Goal: Task Accomplishment & Management: Contribute content

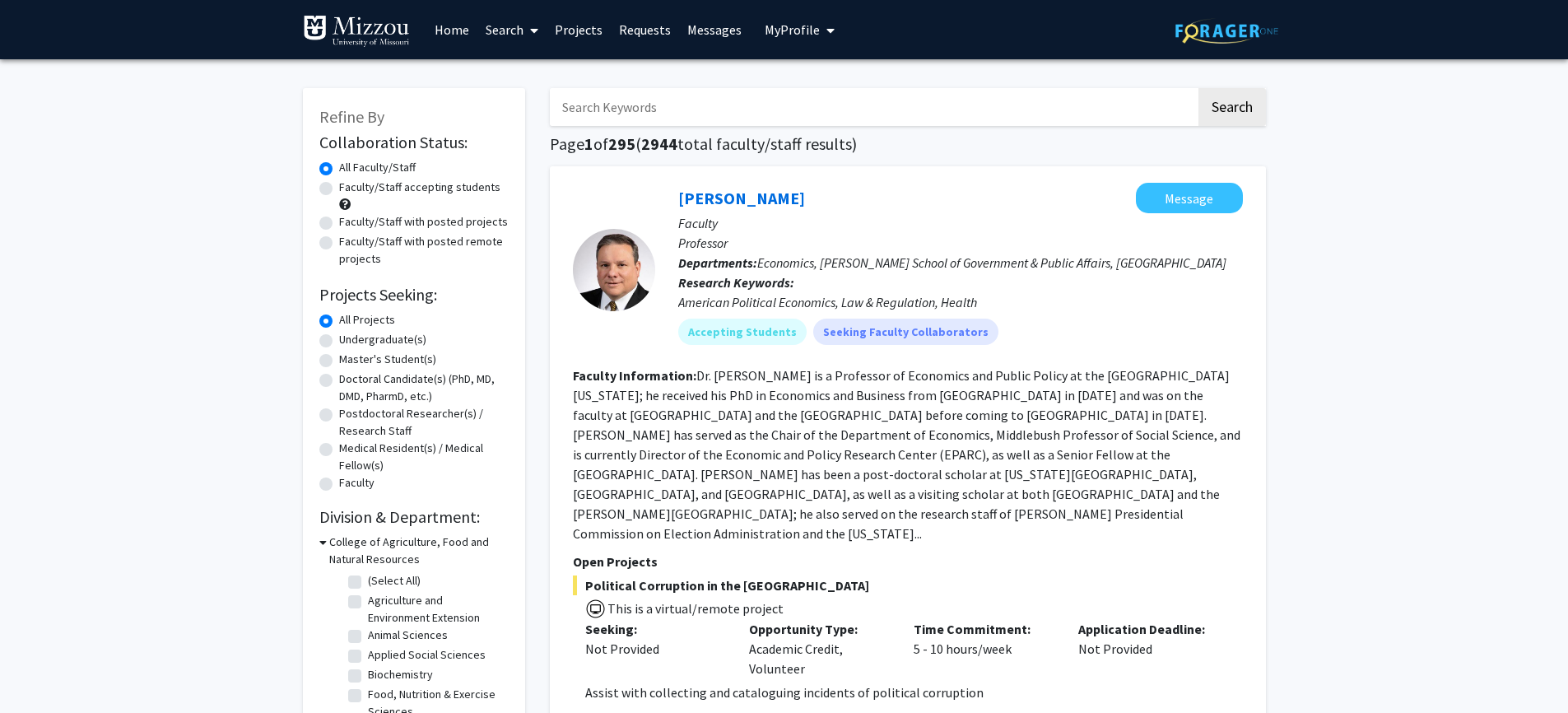
click at [796, 24] on span "My Profile" at bounding box center [792, 30] width 55 height 17
click at [834, 76] on span "[PERSON_NAME]" at bounding box center [867, 77] width 100 height 18
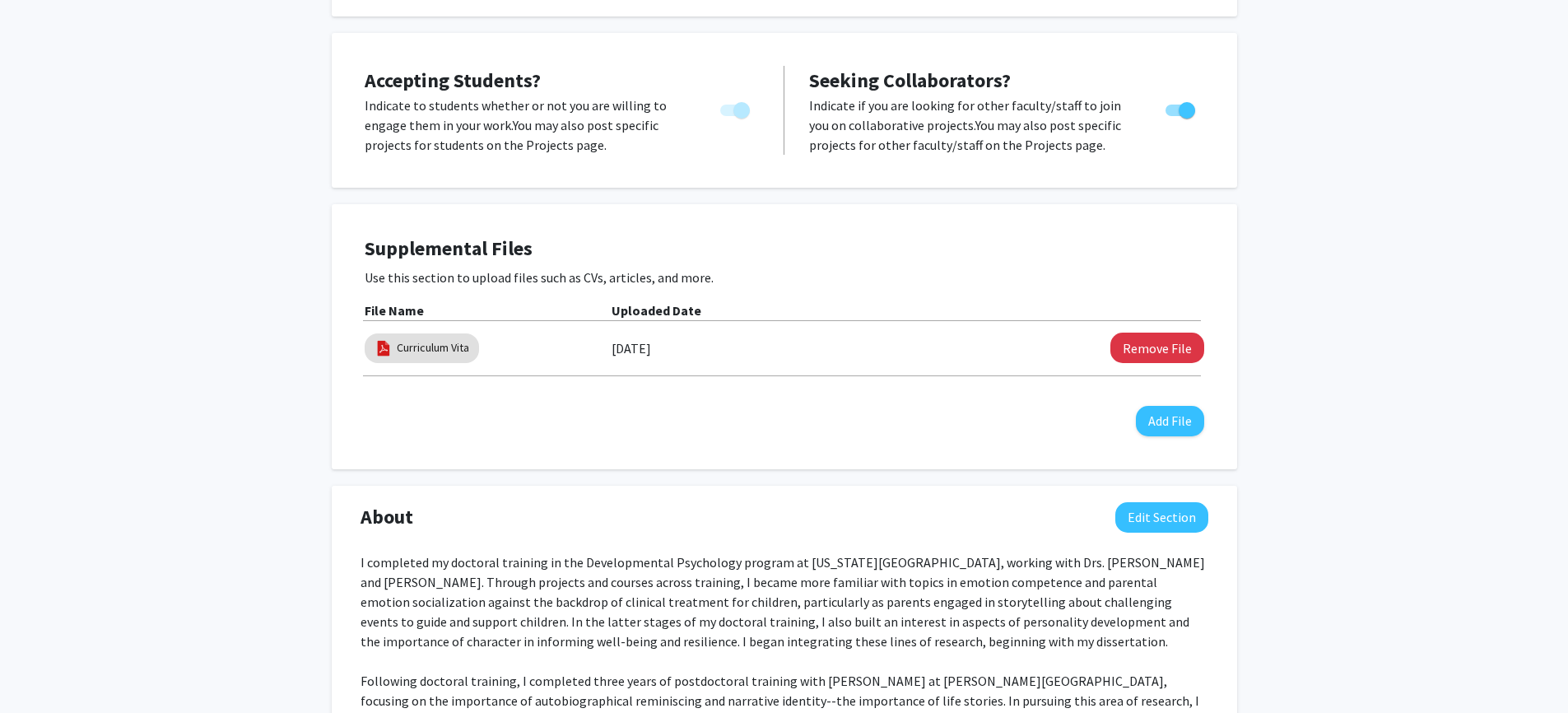
scroll to position [773, 0]
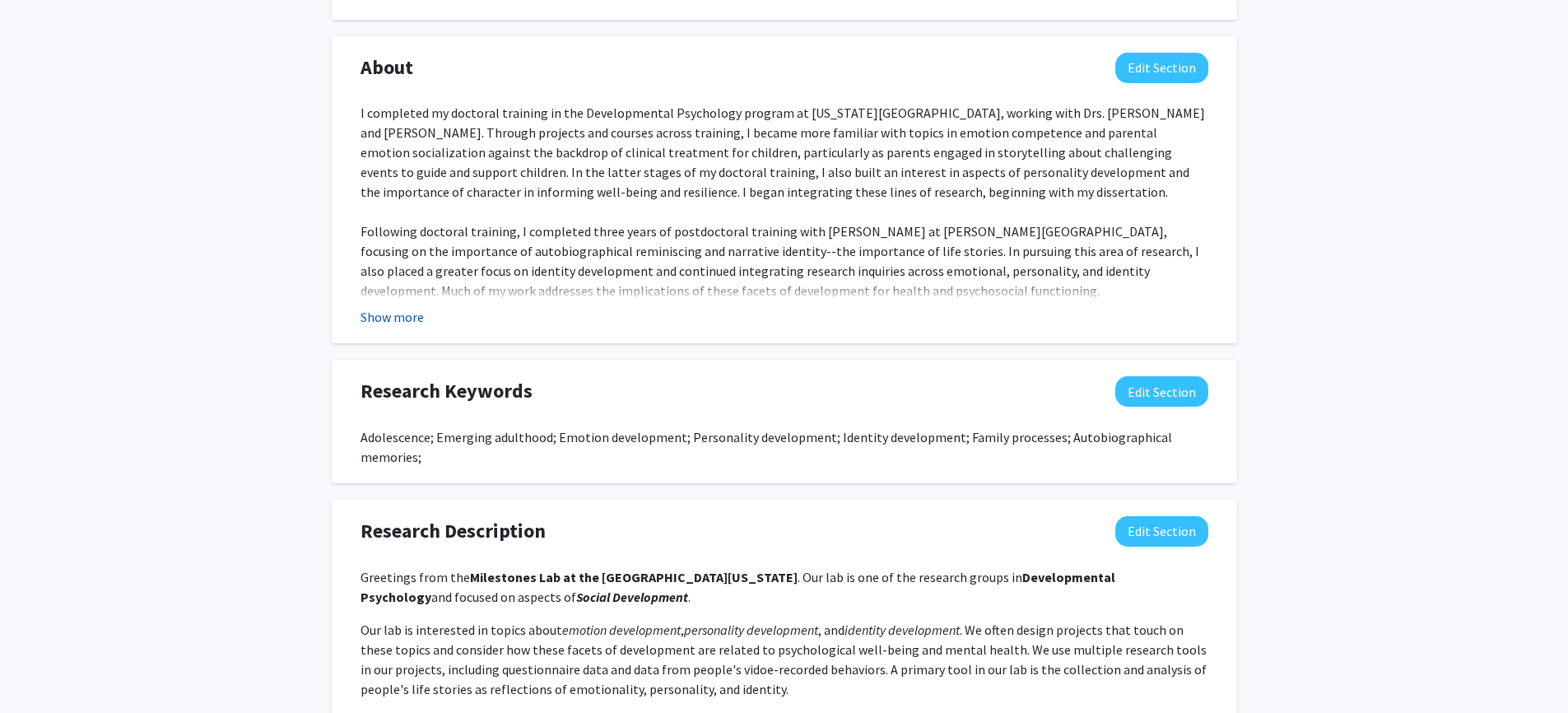
click at [418, 307] on button "Show more" at bounding box center [392, 316] width 64 height 19
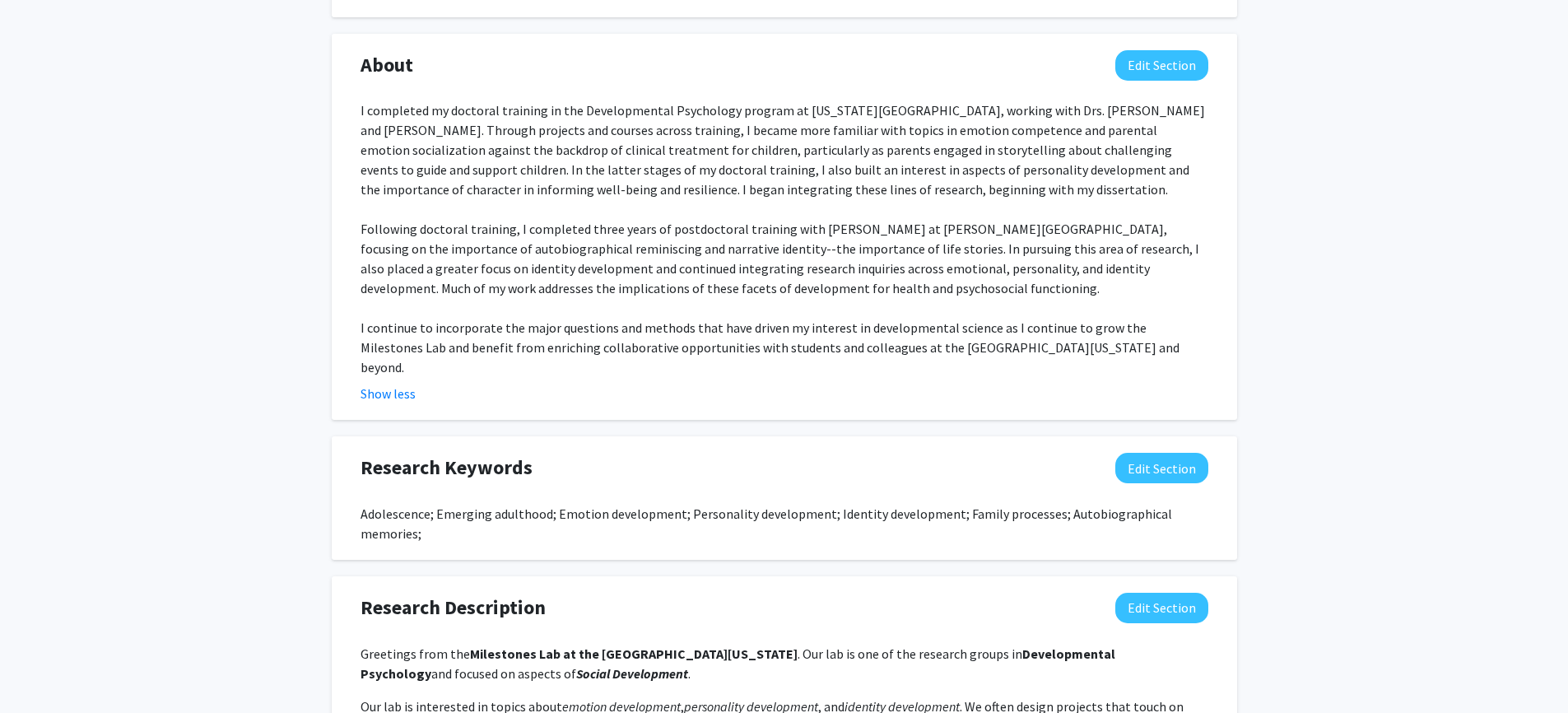
scroll to position [776, 0]
click at [927, 335] on div "I completed my doctoral training in the Developmental Psychology program at [US…" at bounding box center [784, 238] width 848 height 277
click at [1176, 50] on button "Edit Section" at bounding box center [1161, 65] width 93 height 30
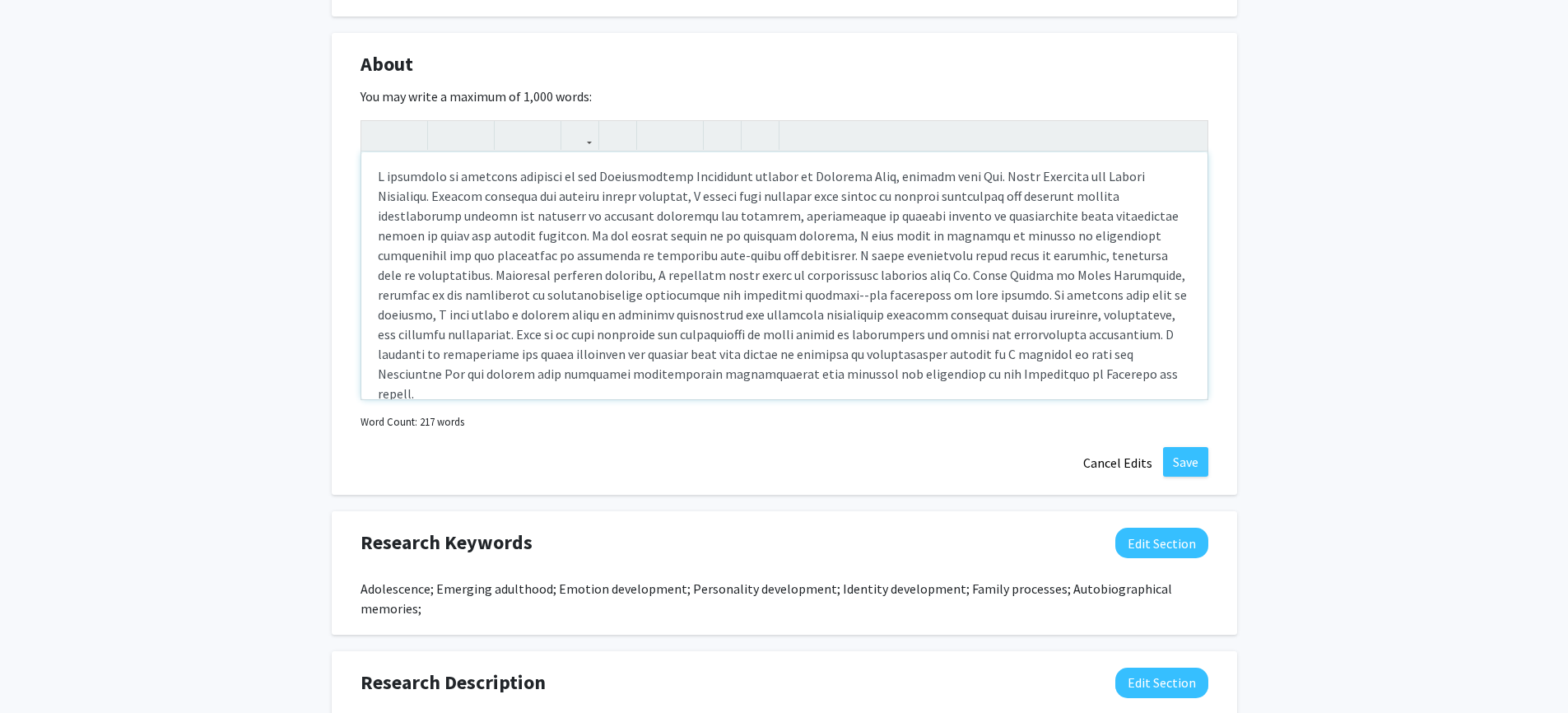
scroll to position [4, 0]
click at [1088, 447] on button "Cancel Edits" at bounding box center [1117, 463] width 90 height 31
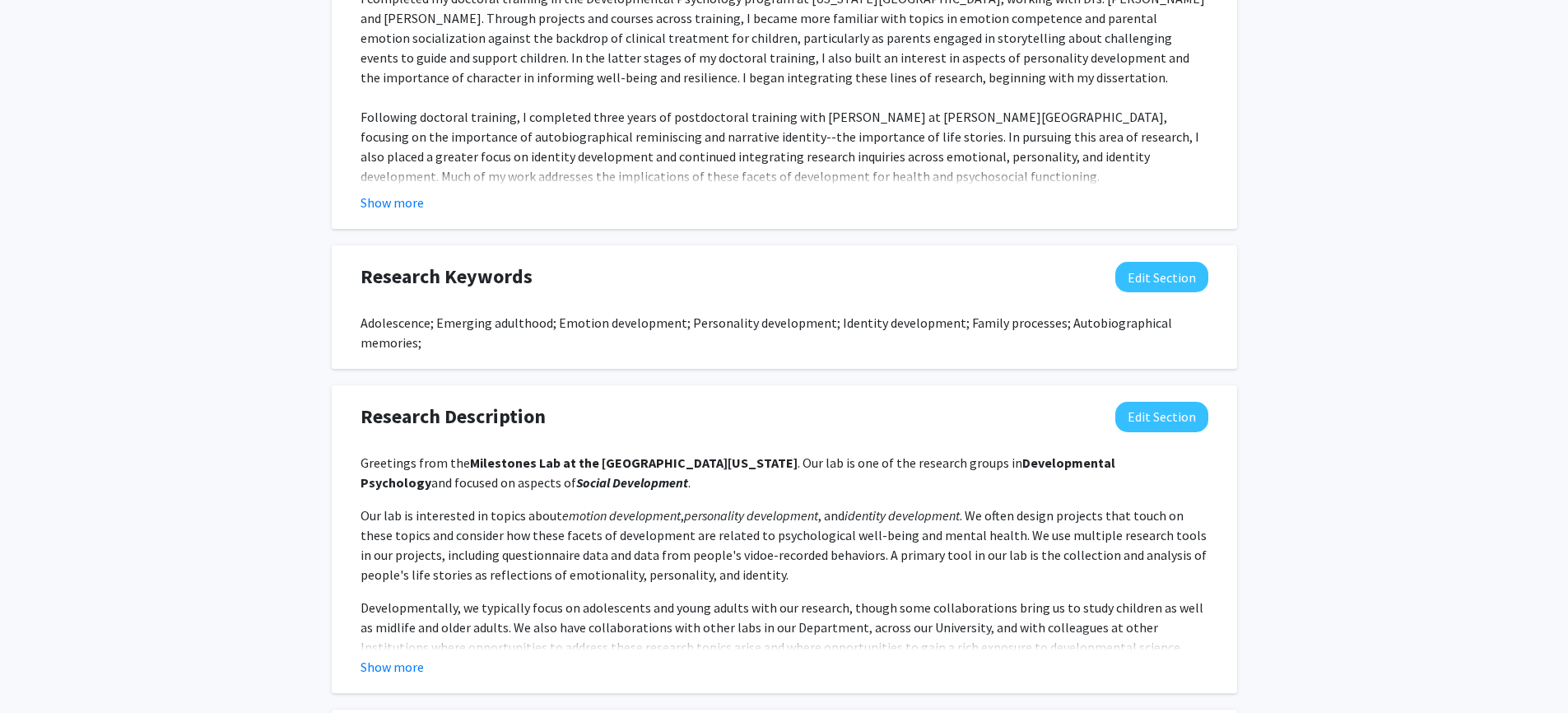
scroll to position [881, 0]
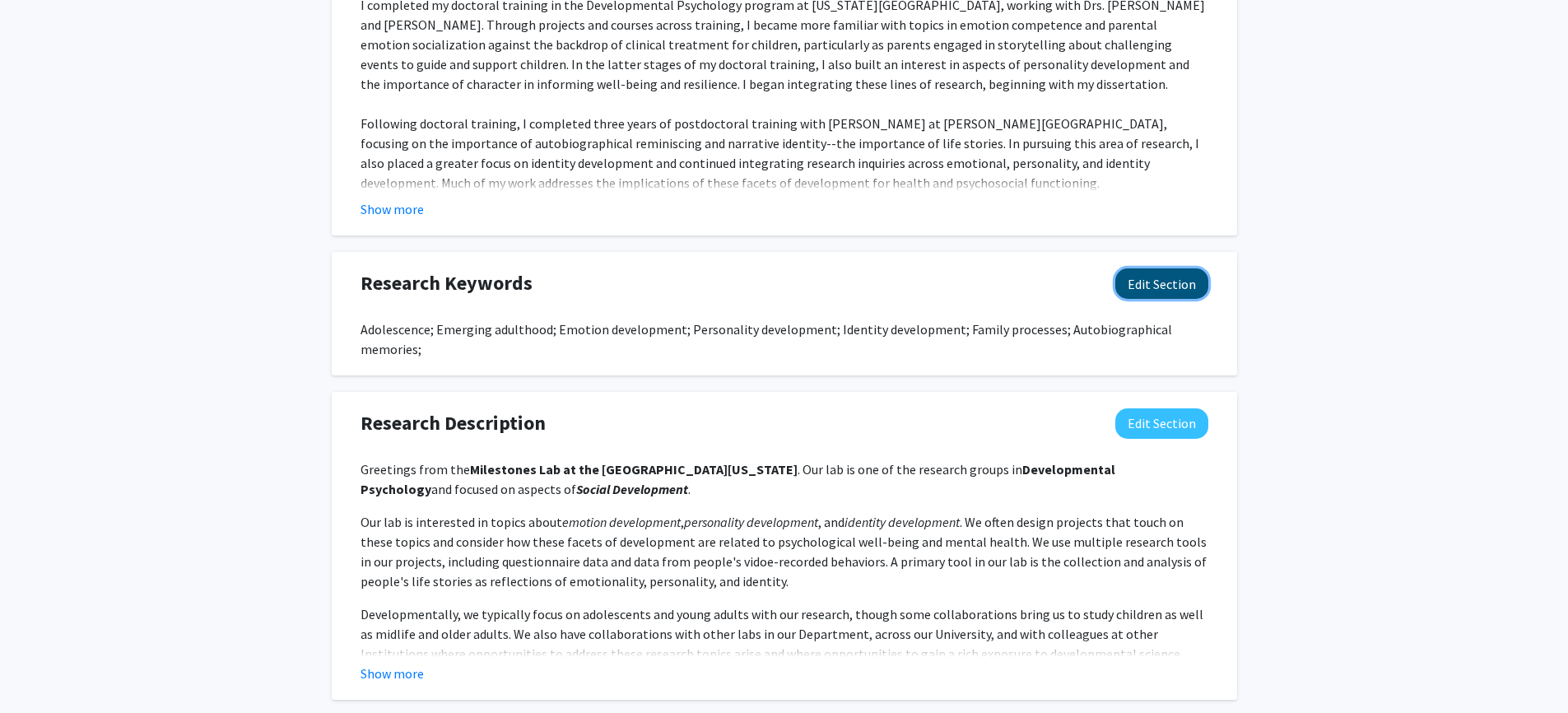
click at [1176, 271] on button "Edit Section" at bounding box center [1161, 283] width 93 height 30
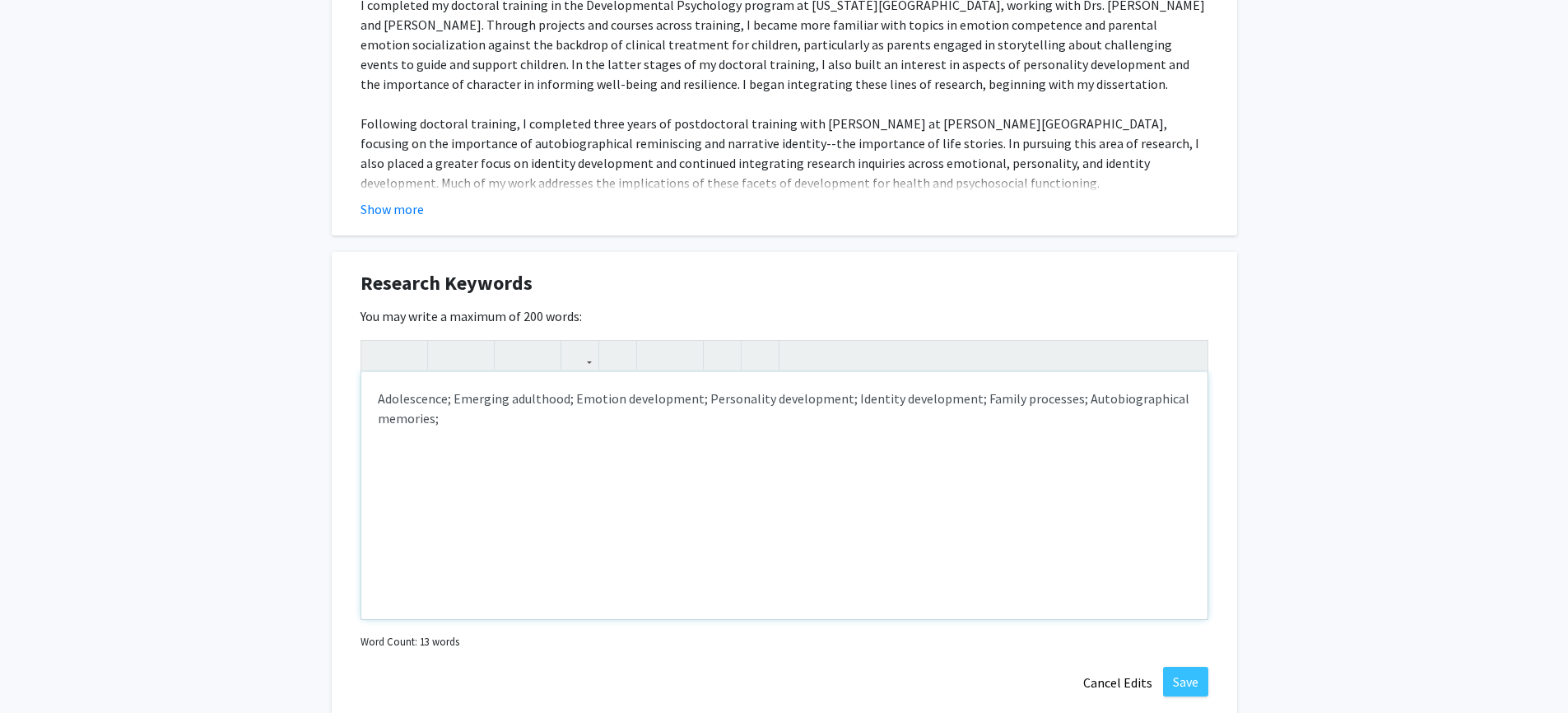
click at [378, 382] on div "Adolescence; Emerging adulthood; Emotion development; Personality development; …" at bounding box center [784, 496] width 846 height 247
type textarea "PAdolescence; Emerging adulthood; Emotion development; Personality development;…"
type textarea "Positive youth development; Adolescence; Emerging adulthood; Emotion developmen…"
click at [1179, 667] on button "Save" at bounding box center [1185, 682] width 45 height 30
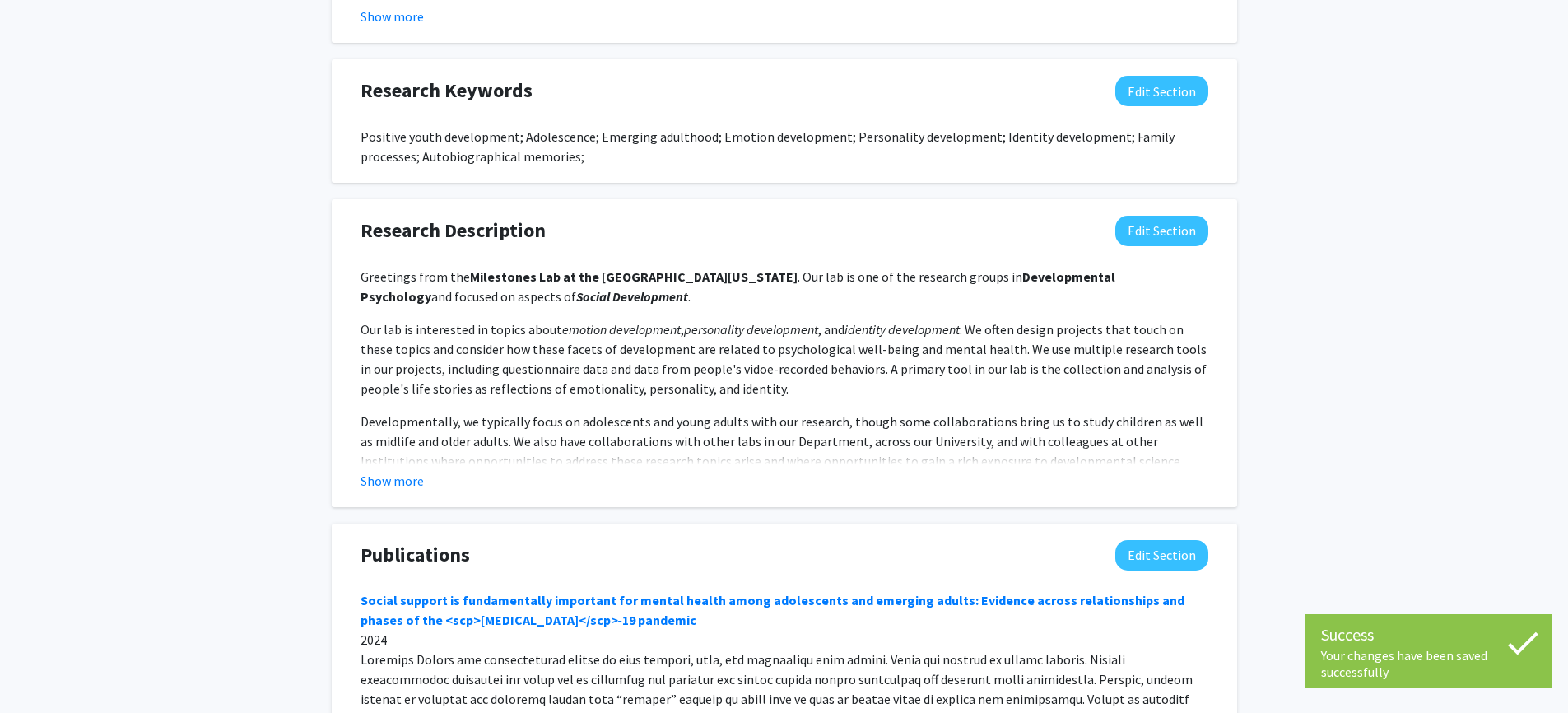
scroll to position [1143, 0]
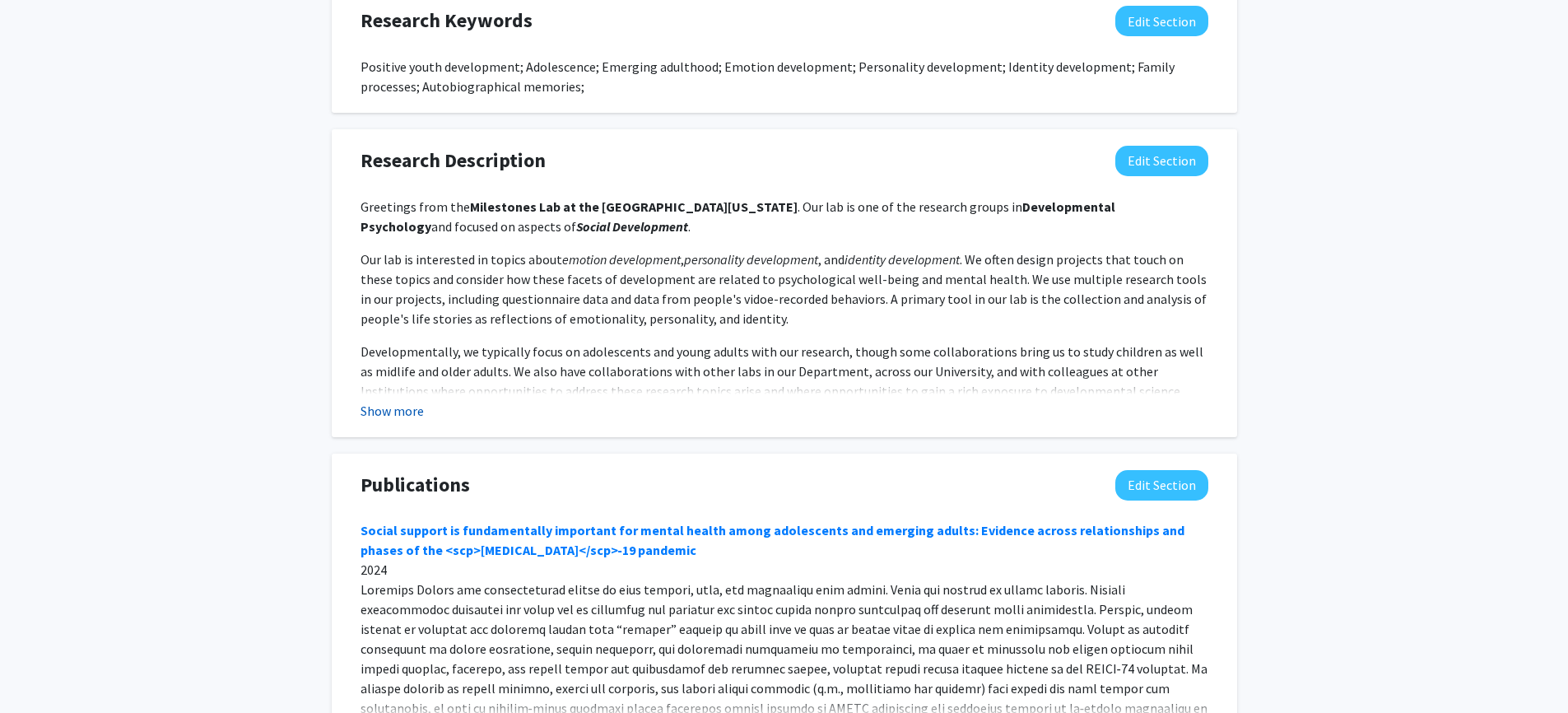
click at [399, 401] on button "Show more" at bounding box center [392, 410] width 64 height 19
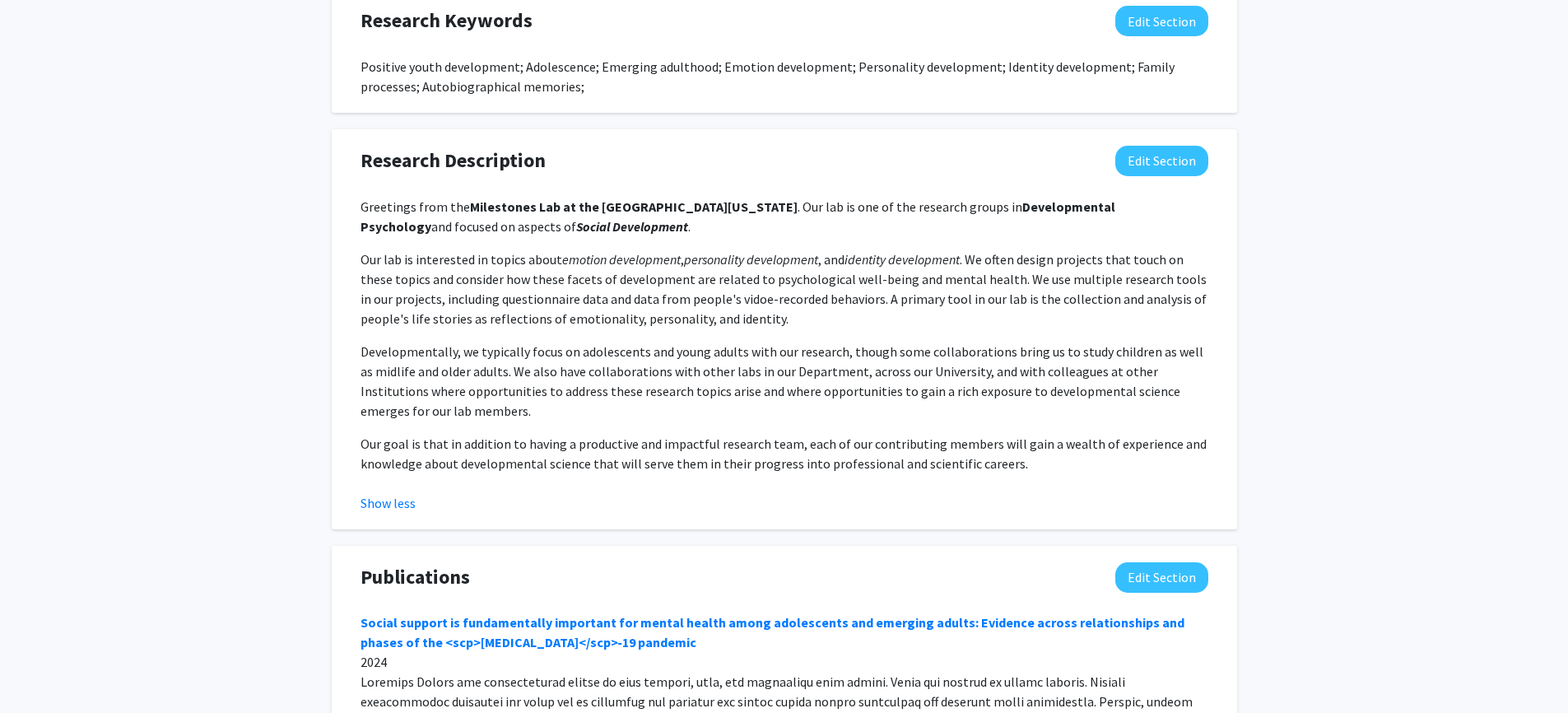
drag, startPoint x: 852, startPoint y: 252, endPoint x: 862, endPoint y: 255, distance: 10.4
click at [853, 253] on p "Our lab is interested in topics about emotion development , personality develop…" at bounding box center [784, 290] width 848 height 79
click at [1161, 146] on button "Edit Section" at bounding box center [1161, 160] width 93 height 30
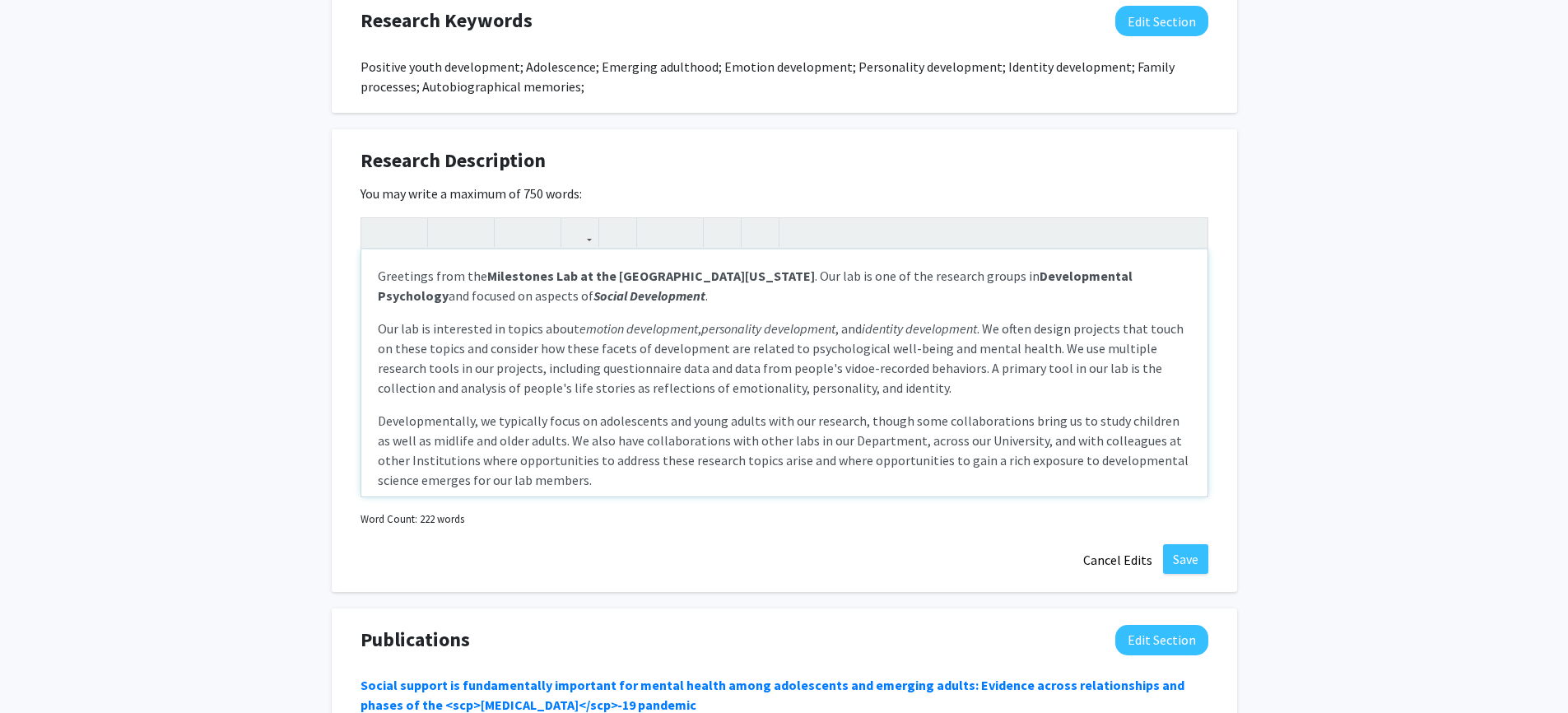
click at [978, 319] on p "Our lab is interested in topics about emotion development , personality develop…" at bounding box center [784, 359] width 813 height 79
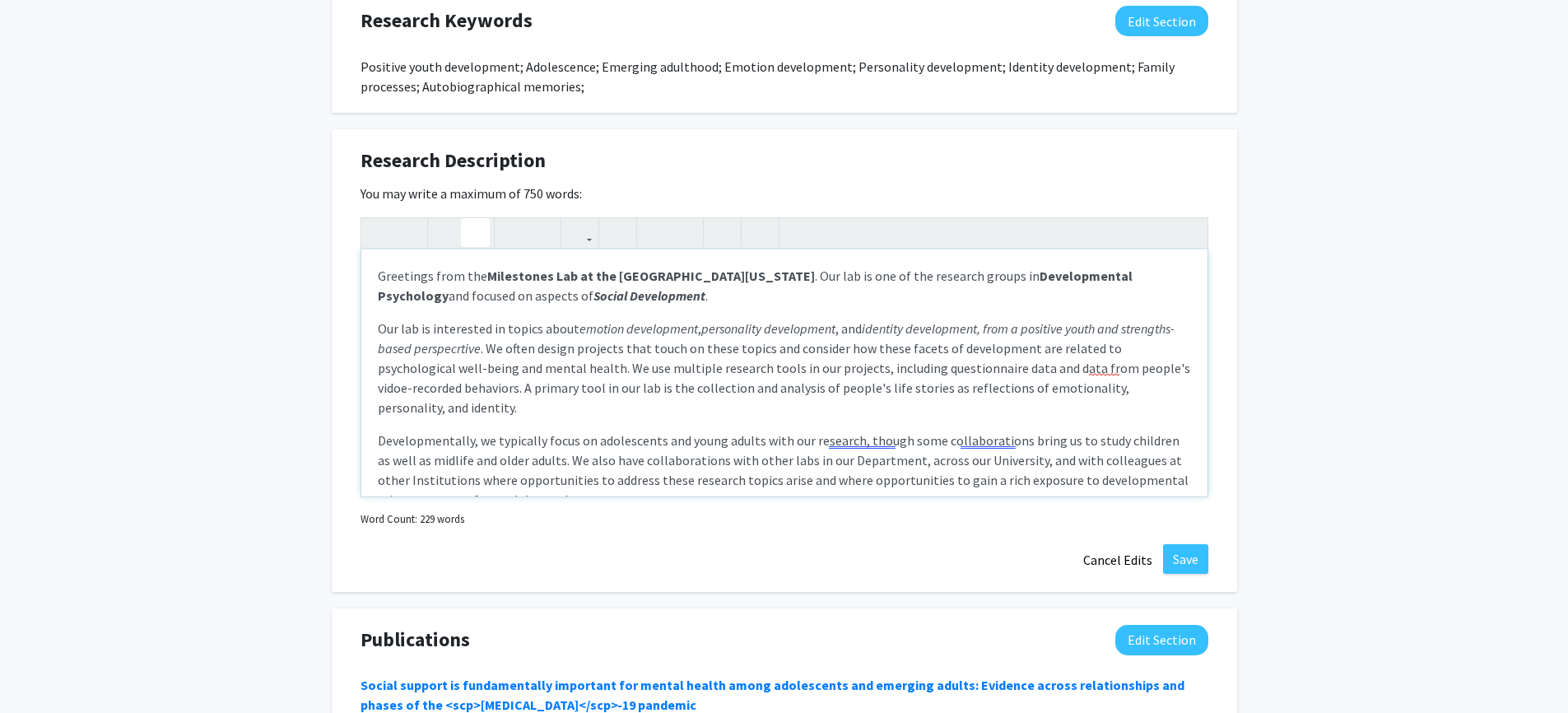
click at [601, 431] on p "Developmentally, we typically focus on adolescents and young adults with our re…" at bounding box center [784, 470] width 813 height 79
click at [1116, 337] on p "Our lab is interested in topics about emotion development , personality develop…" at bounding box center [784, 368] width 813 height 99
click at [1116, 349] on p "Our lab is interested in topics about emotion development , personality develop…" at bounding box center [784, 368] width 813 height 99
click at [443, 327] on em "identity development, from a positive youth and strengths-based perspecrtive" at bounding box center [776, 338] width 796 height 36
click at [452, 331] on em "identity development, from a positive youth and strengths-based perspecrtive" at bounding box center [776, 338] width 796 height 36
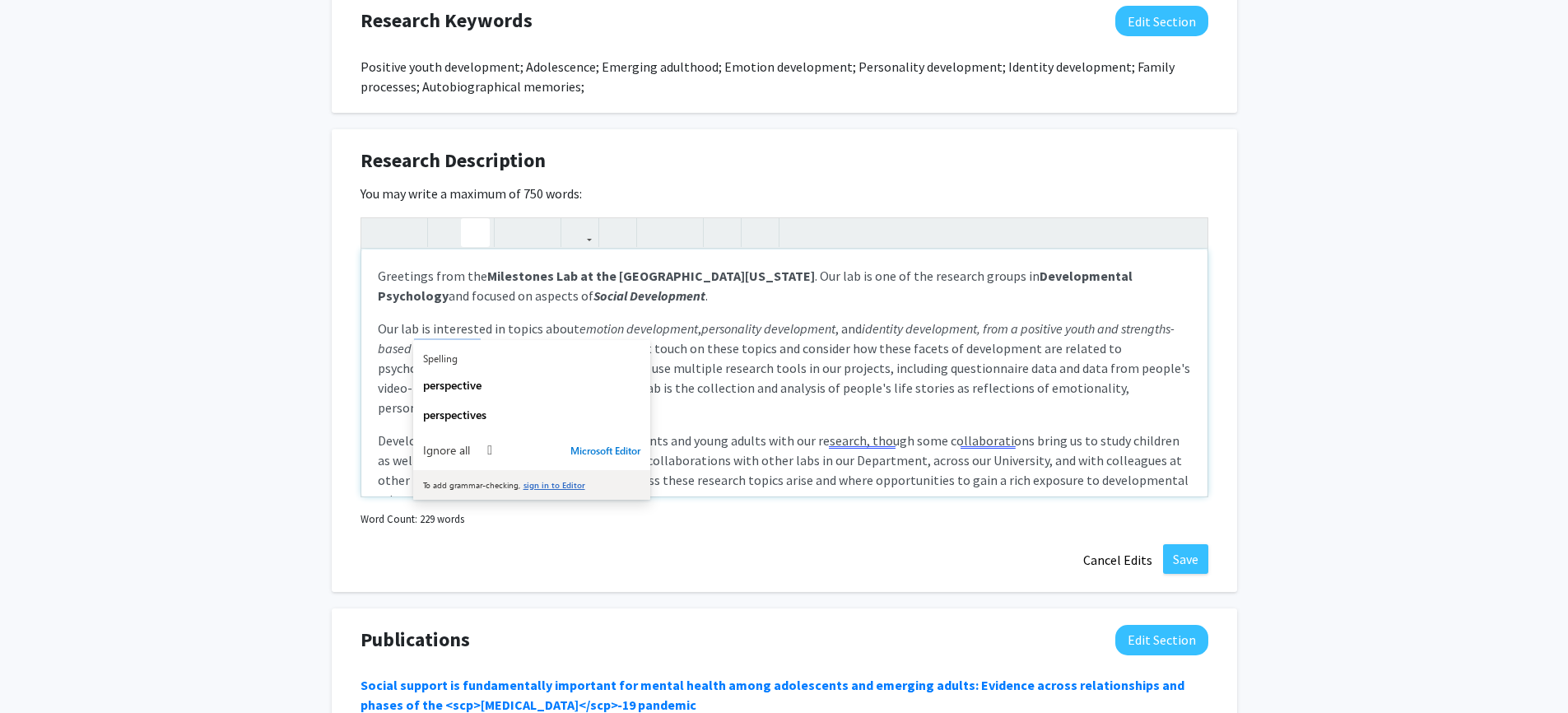
click at [452, 331] on em "identity development, from a positive youth and strengths-based perspecrtive" at bounding box center [776, 338] width 796 height 36
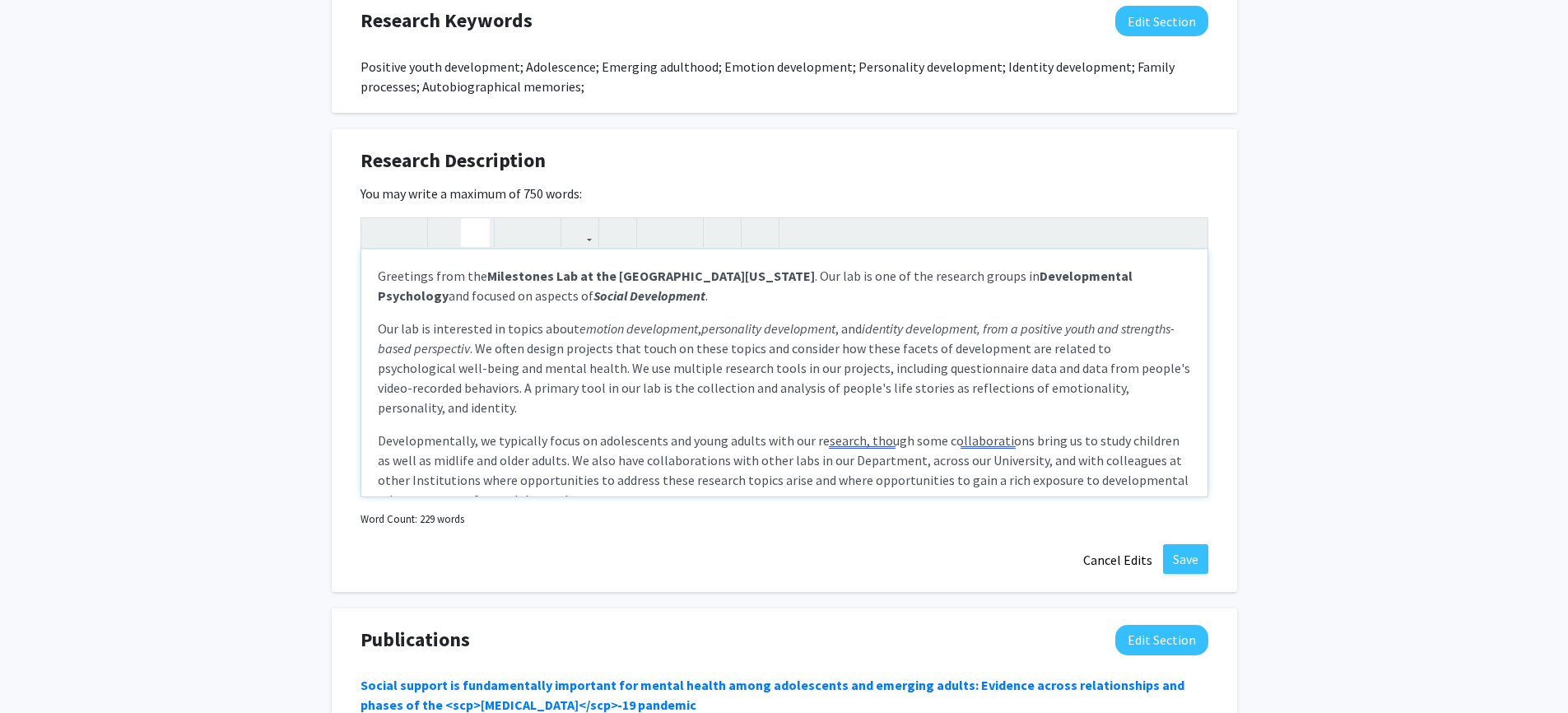
type textarea "<p>Greetings from the <strong>Milestones Lab at the [GEOGRAPHIC_DATA][US_STATE]…"
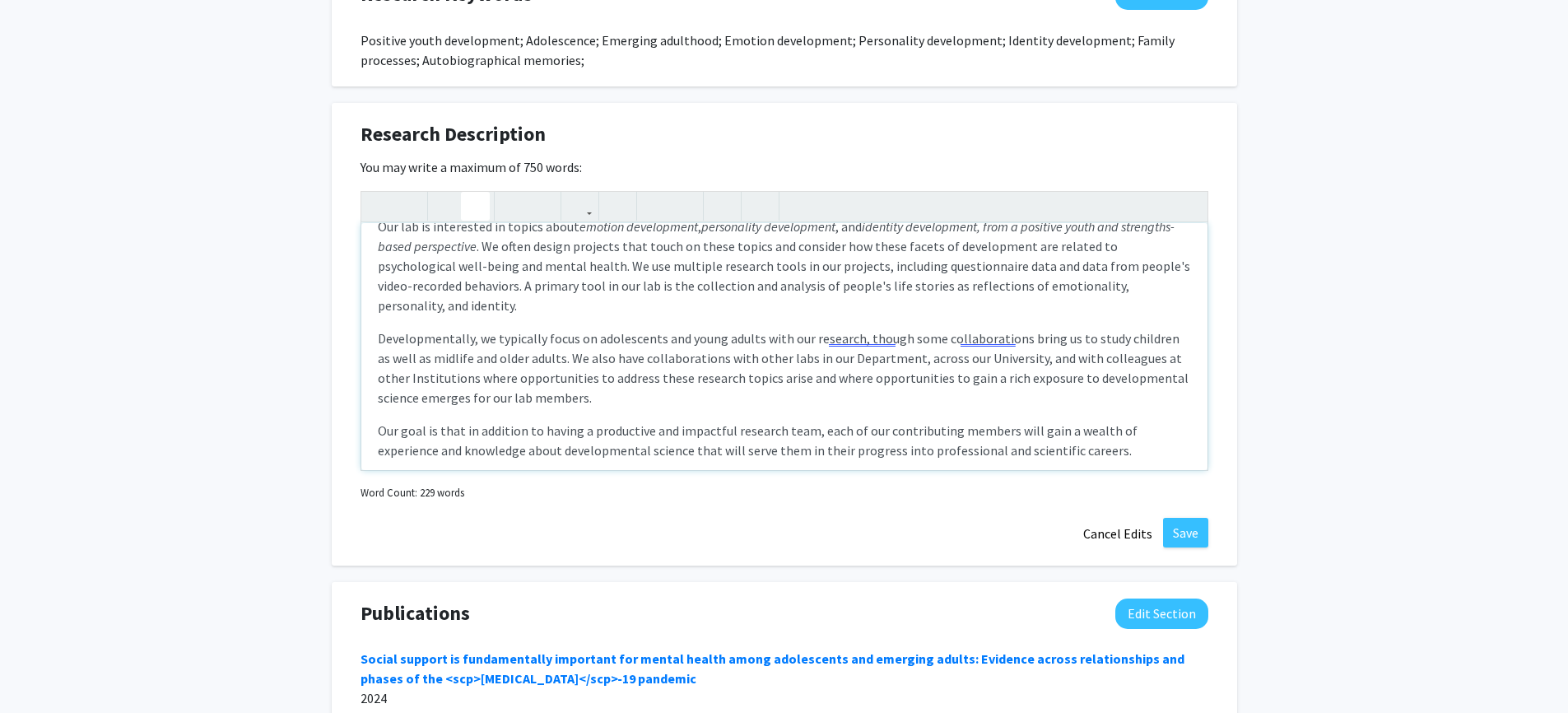
scroll to position [1212, 0]
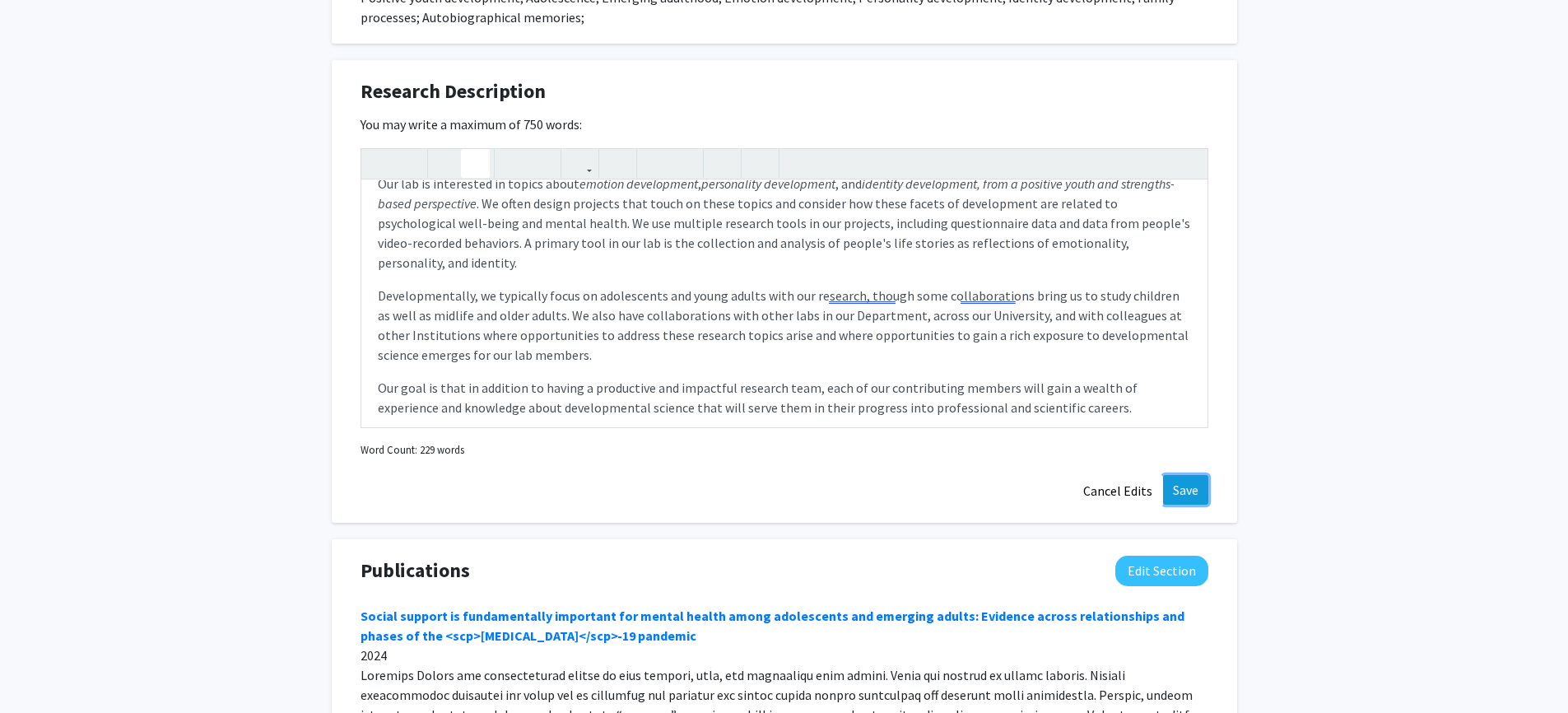
click at [1174, 475] on button "Save" at bounding box center [1185, 490] width 45 height 30
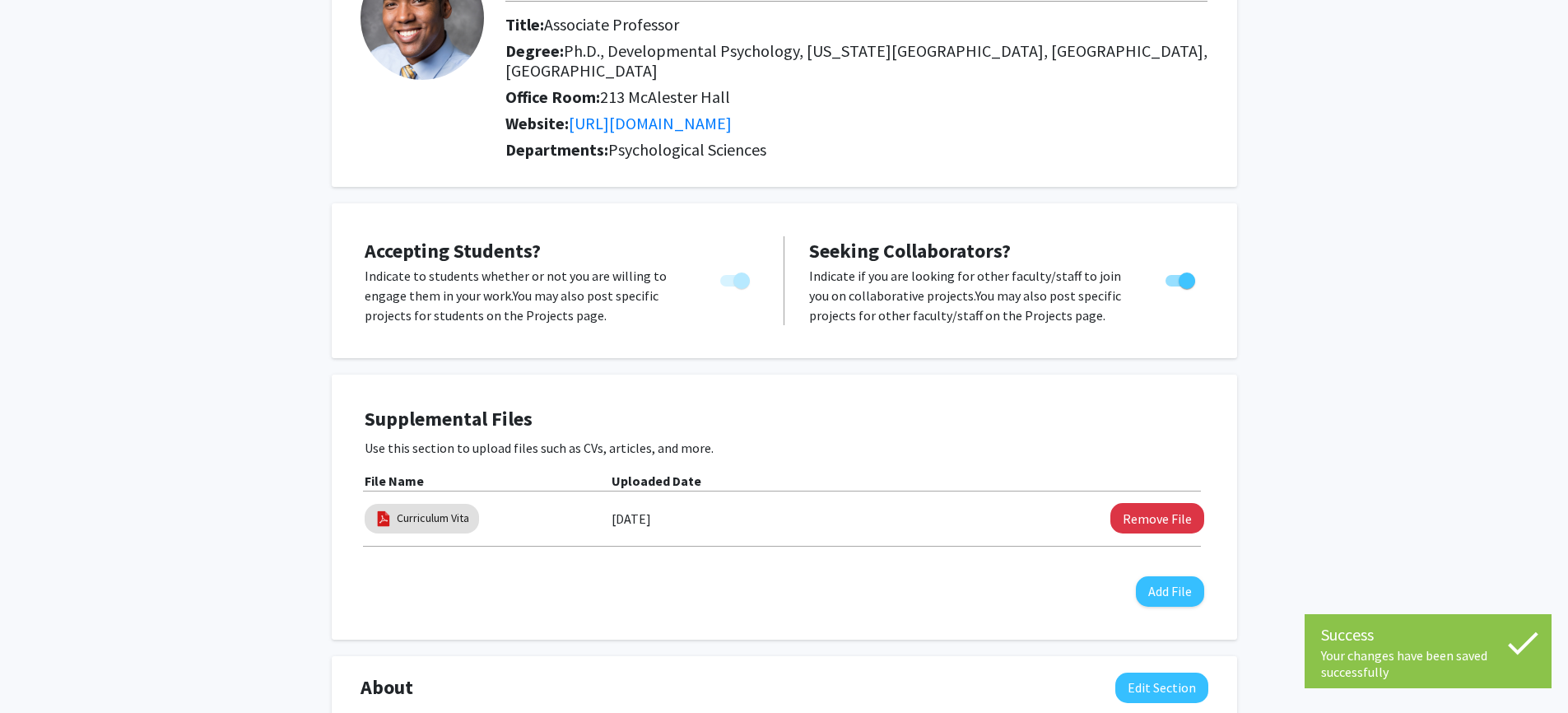
scroll to position [0, 0]
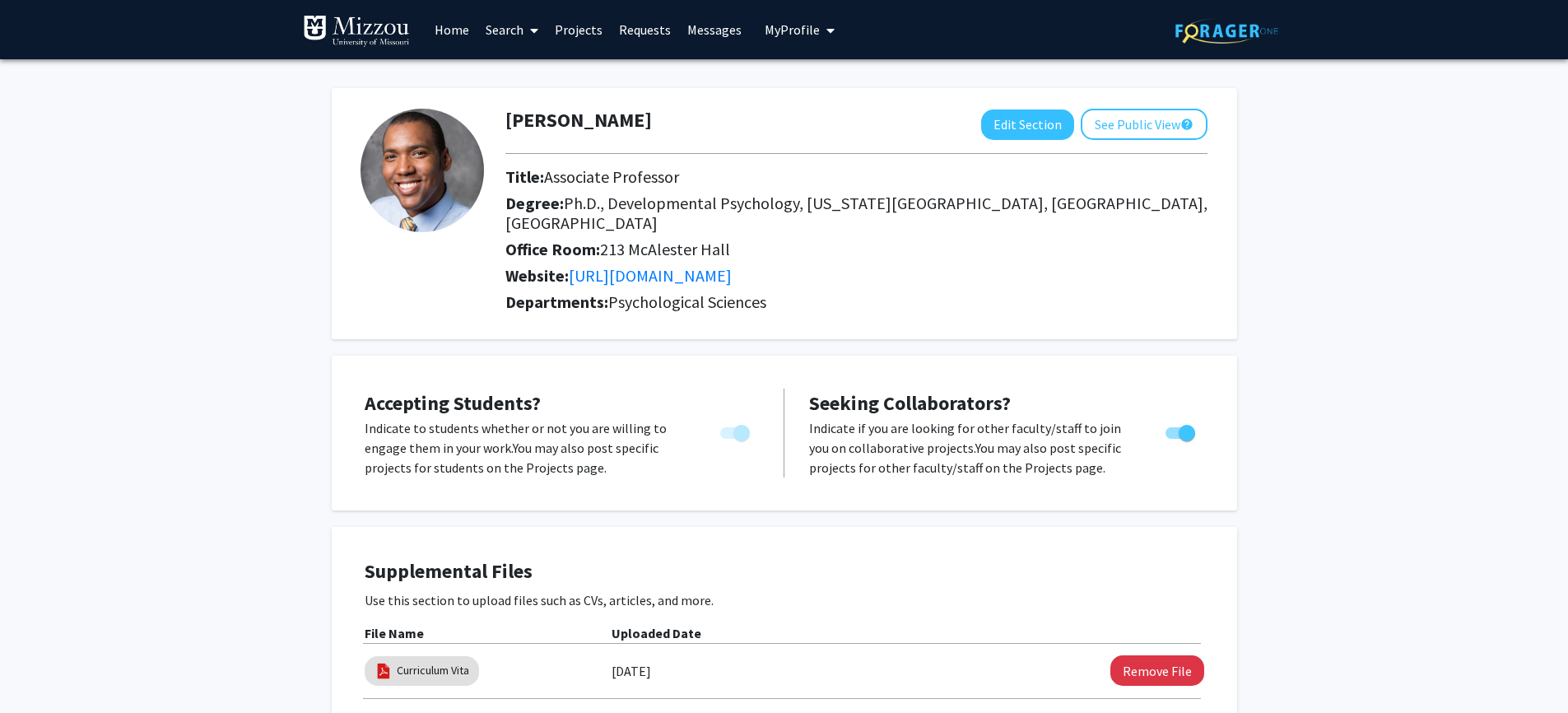
click at [559, 42] on link "Projects" at bounding box center [579, 30] width 65 height 58
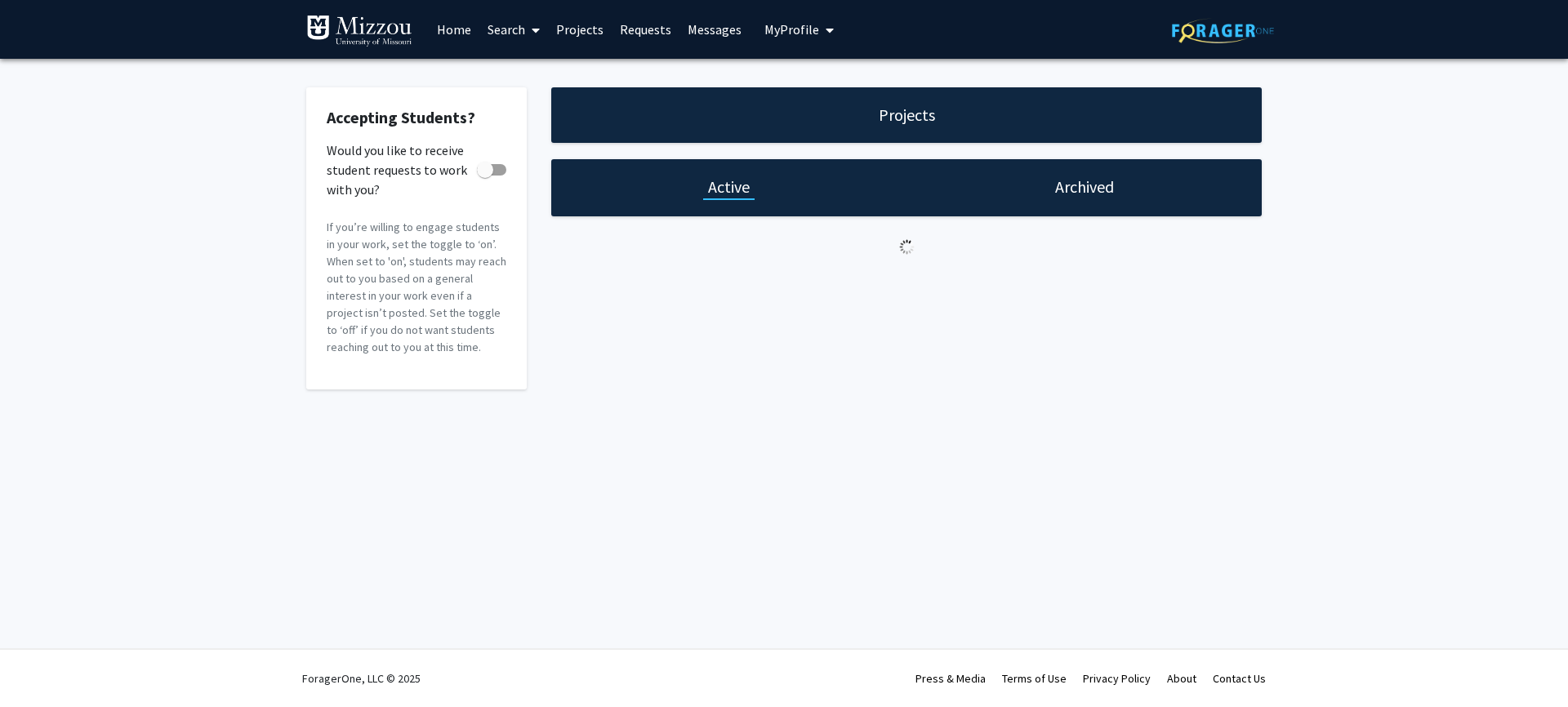
checkbox input "true"
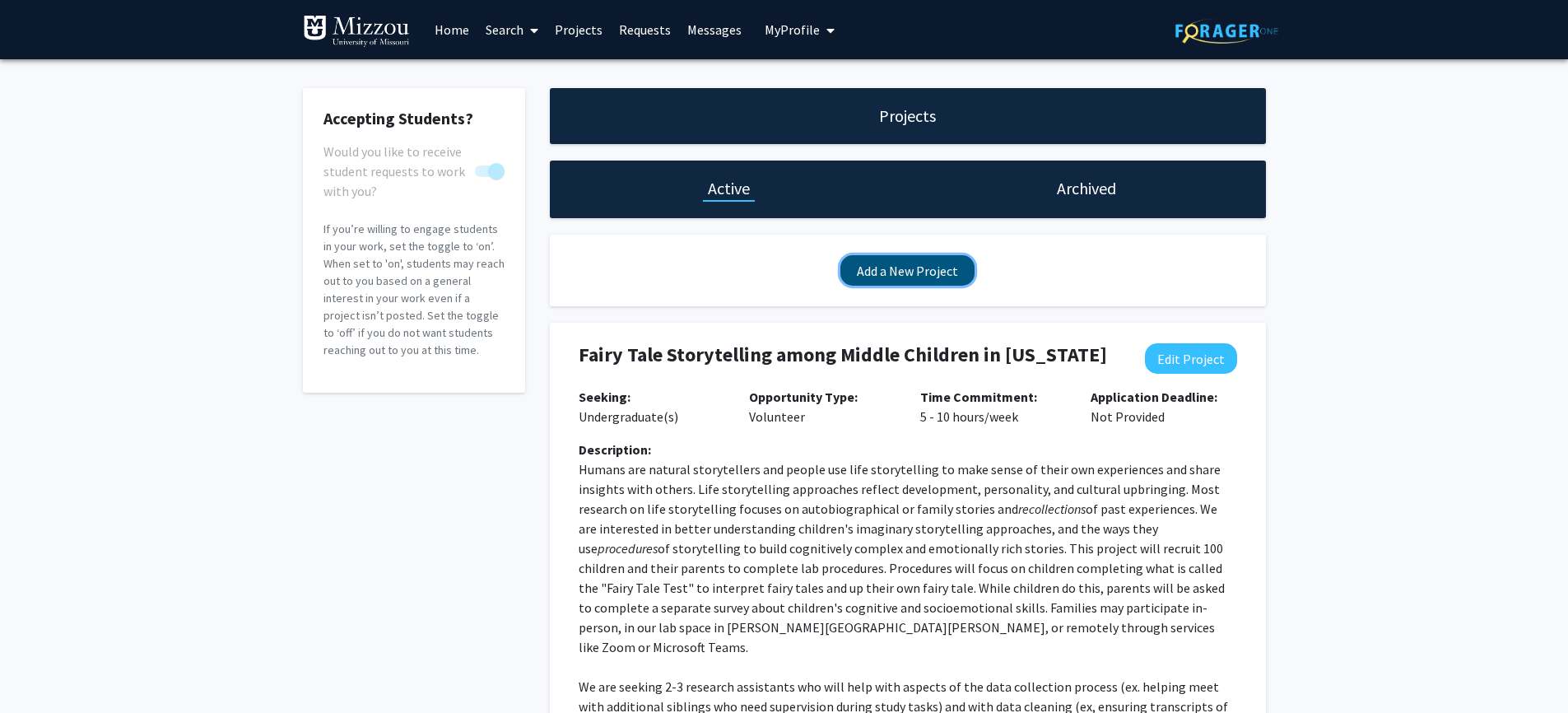
click at [925, 262] on button "Add a New Project" at bounding box center [908, 270] width 135 height 30
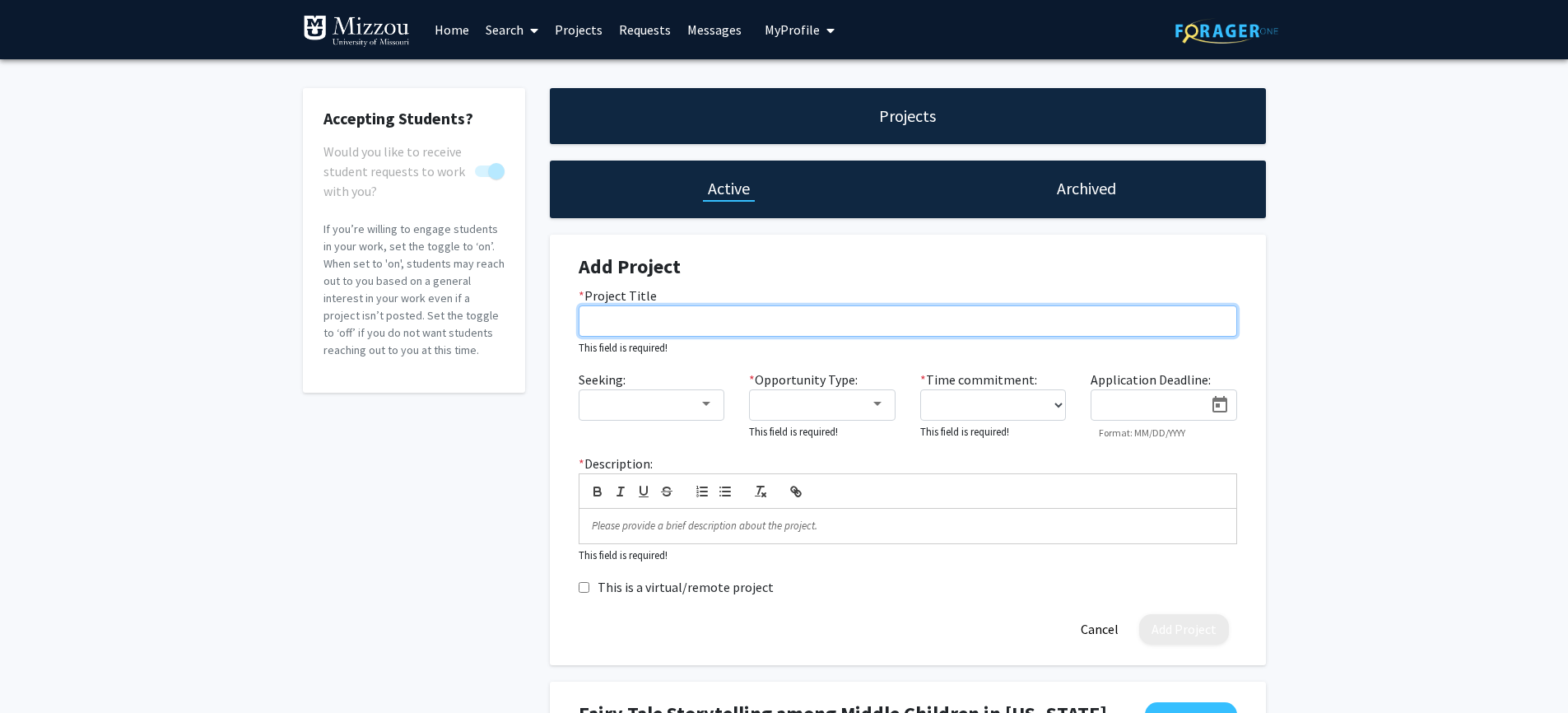
click at [650, 316] on input "* Project Title" at bounding box center [908, 321] width 658 height 31
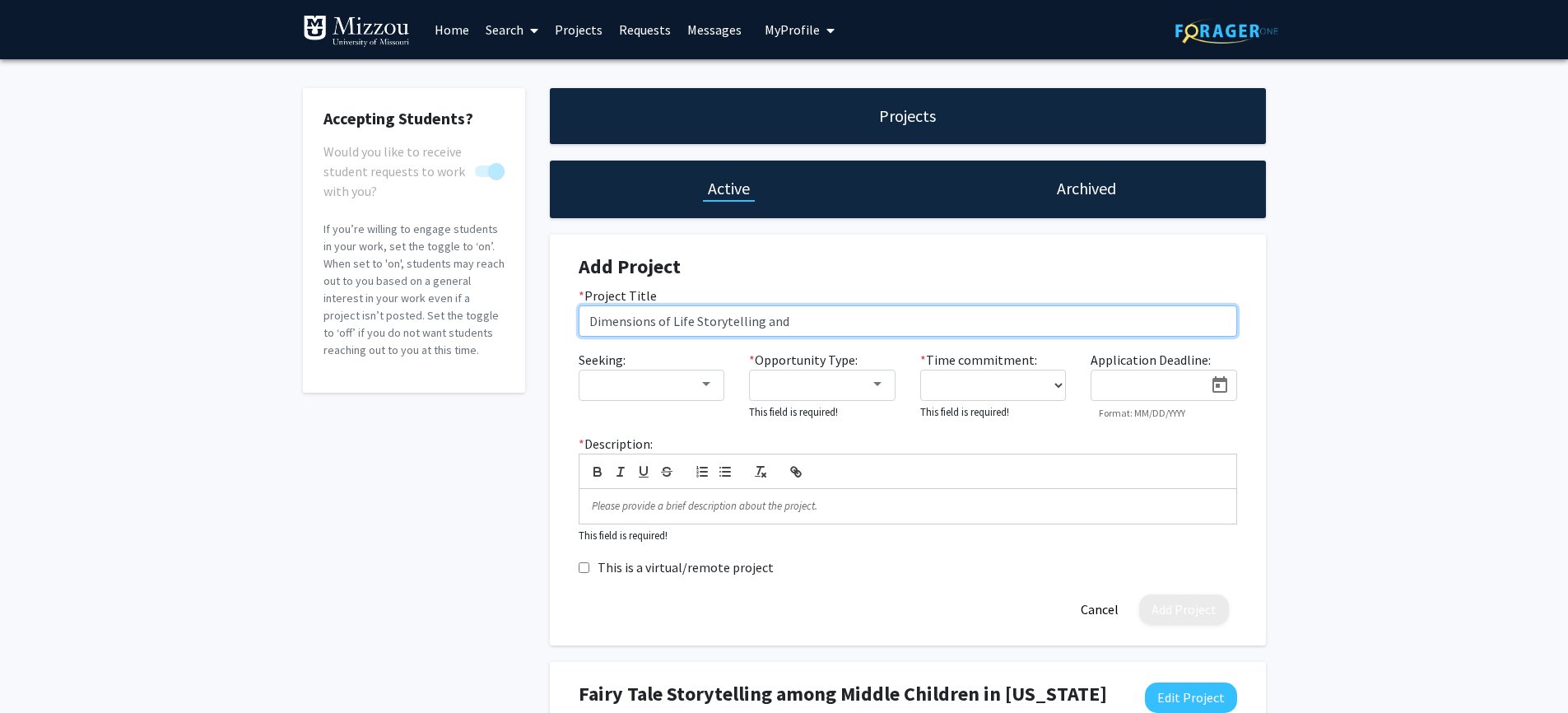
click at [637, 315] on input "Dimensions of Life Storytelling and" at bounding box center [908, 321] width 658 height 31
type input "Aspects of Life Storytelling and"
click at [647, 326] on input "Aspects of Life Storytelling and" at bounding box center [908, 321] width 658 height 31
click at [796, 321] on input "Aspects of Adult Life Storytelling and" at bounding box center [908, 321] width 658 height 31
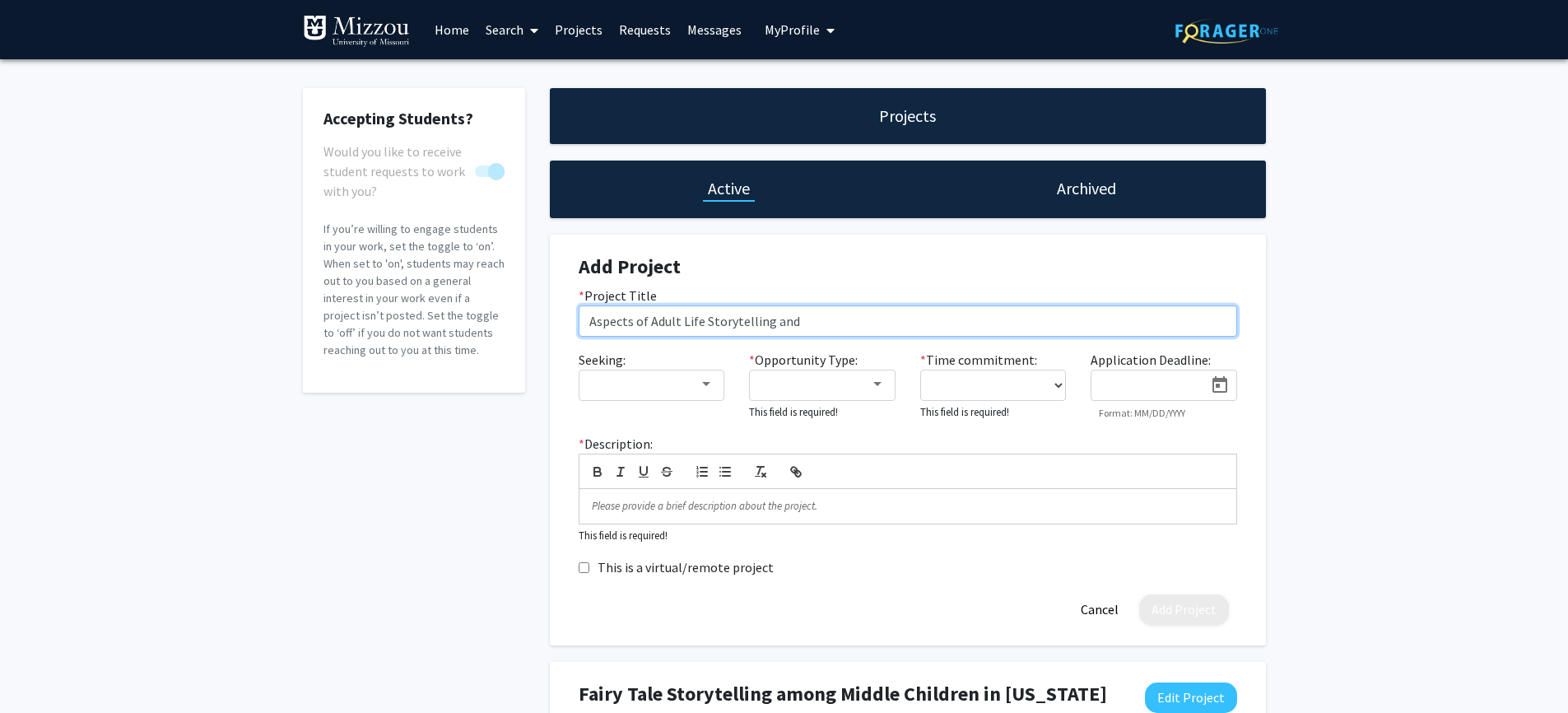
click at [784, 317] on input "Aspects of Adult Life Storytelling and" at bounding box center [908, 321] width 658 height 31
type input "Aspects of Adult Life Storytelling given Internalizing and Externalizing Proble…"
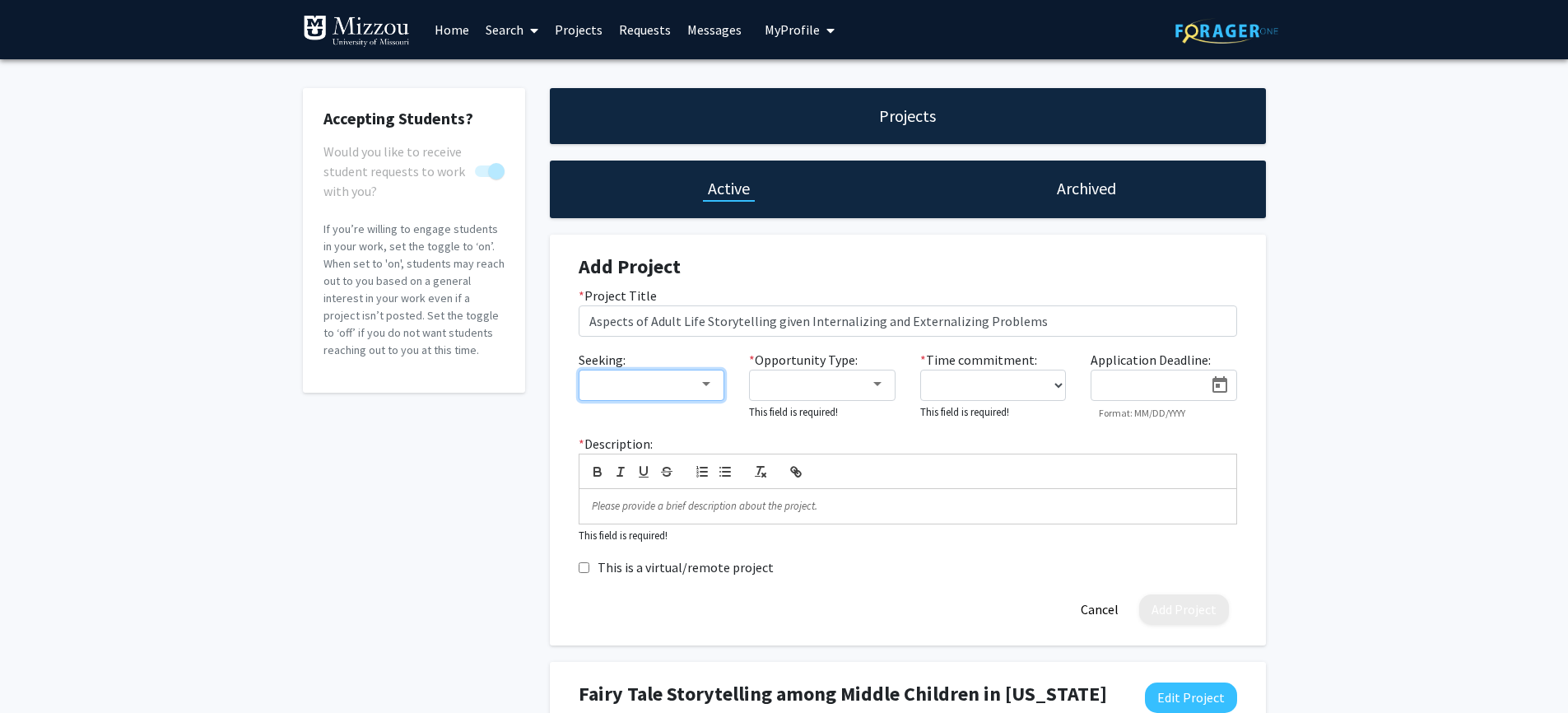
click at [692, 393] on div at bounding box center [644, 384] width 111 height 19
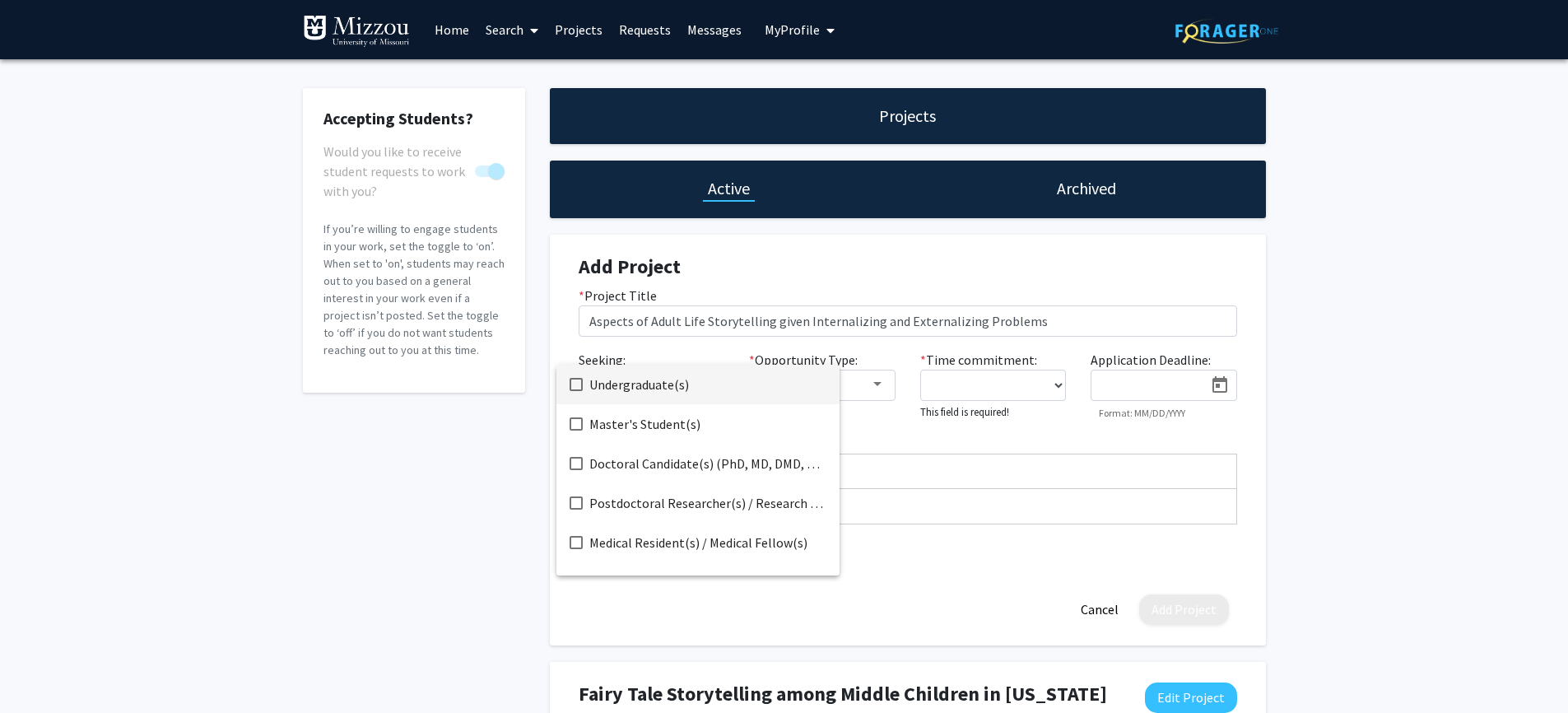
click at [612, 395] on span "Undergraduate(s)" at bounding box center [707, 385] width 237 height 40
click at [850, 385] on div at bounding box center [784, 356] width 1568 height 713
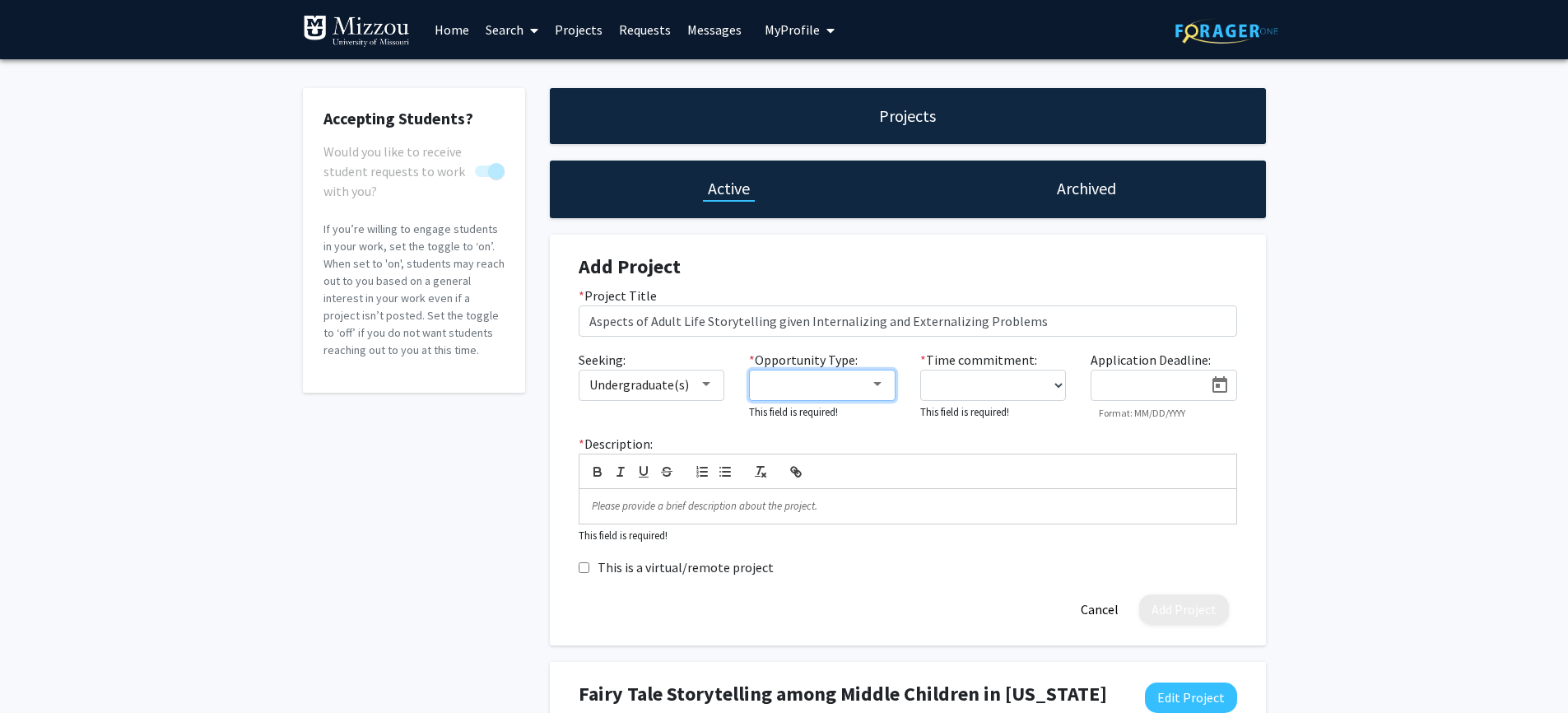
click at [865, 386] on div at bounding box center [815, 384] width 111 height 19
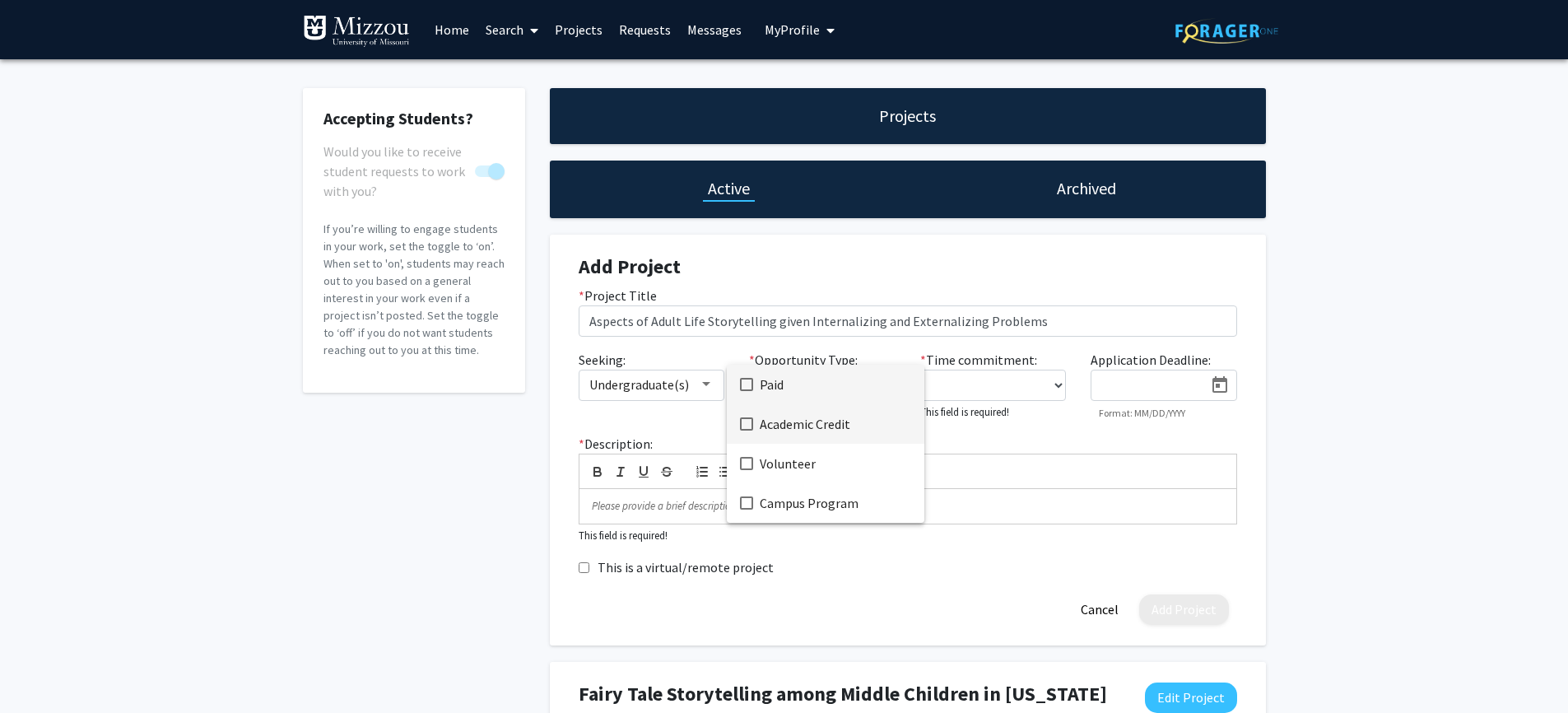
click at [832, 427] on span "Academic Credit" at bounding box center [835, 423] width 151 height 40
click at [784, 465] on span "Volunteer" at bounding box center [835, 463] width 151 height 40
click at [956, 444] on div at bounding box center [784, 356] width 1568 height 713
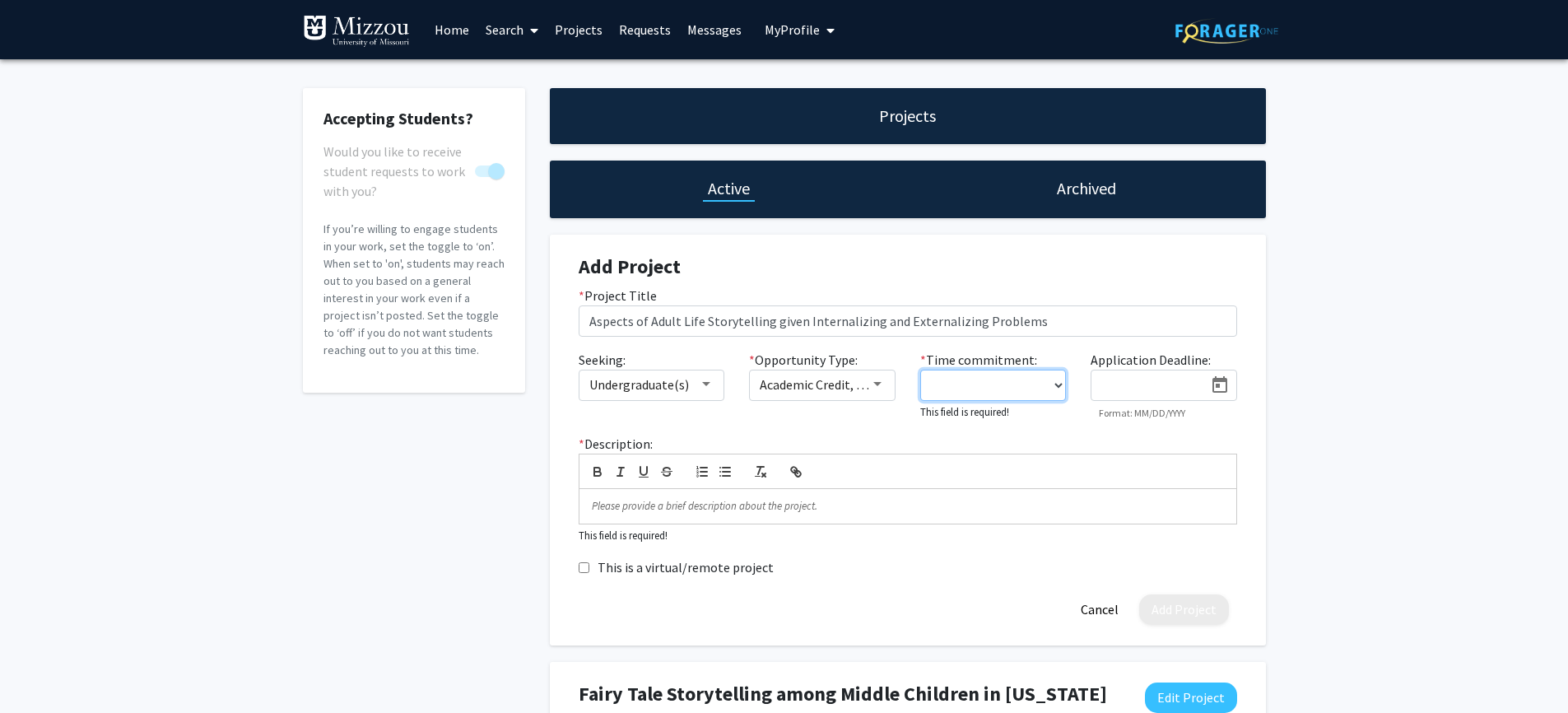
click at [983, 393] on select "0 - 5 hours/week 5 - 10 hours/week 10 - 15 hours/week 15 - 20 hours/week 20 - 3…" at bounding box center [993, 386] width 147 height 31
select select "5 - 10"
click at [920, 370] on select "0 - 5 hours/week 5 - 10 hours/week 10 - 15 hours/week 15 - 20 hours/week 20 - 3…" at bounding box center [993, 386] width 147 height 31
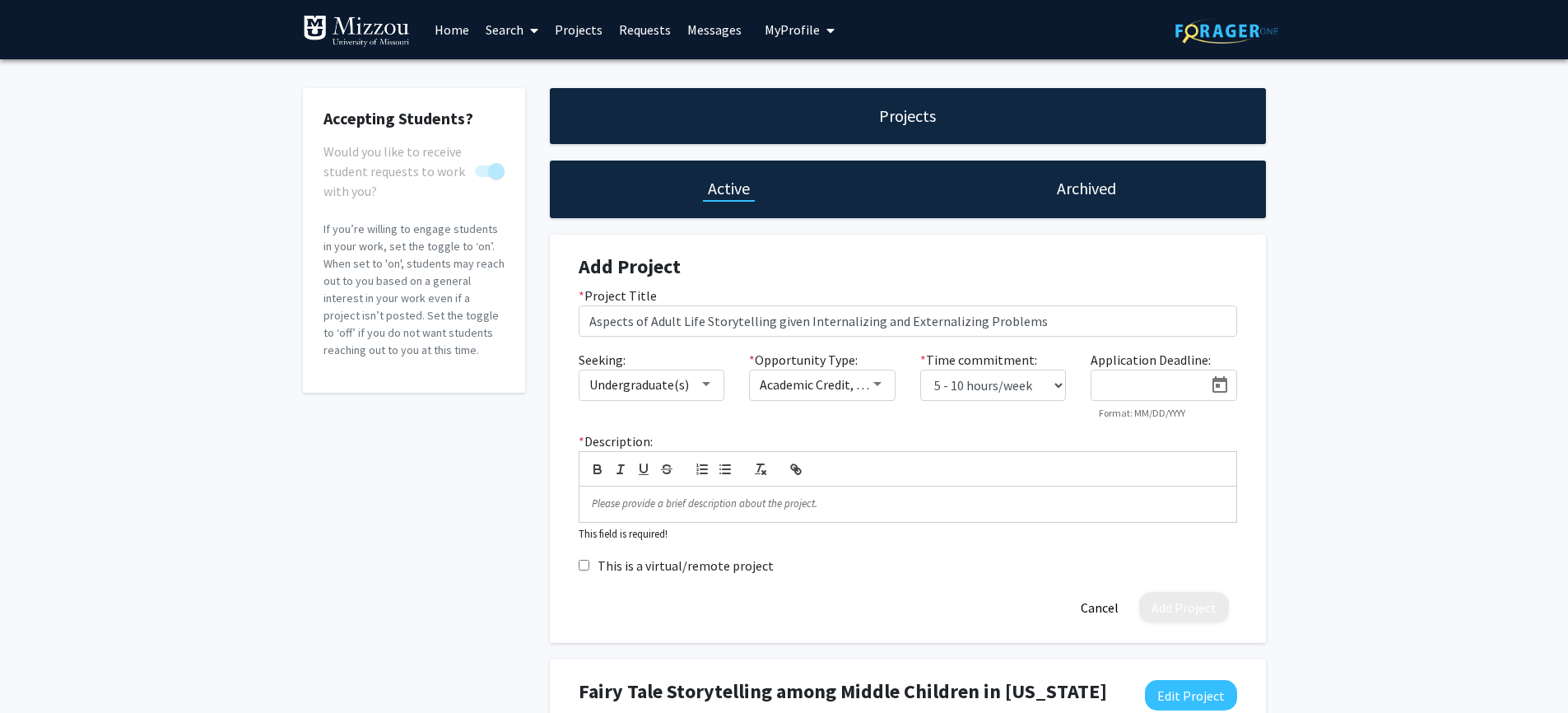
click at [1132, 392] on input at bounding box center [1151, 386] width 104 height 15
click at [1039, 429] on div "Seeking: Undergraduate(s) * Opportunity Type: Academic Credit, Volunteer * Time…" at bounding box center [907, 390] width 683 height 82
click at [642, 502] on p at bounding box center [908, 504] width 632 height 15
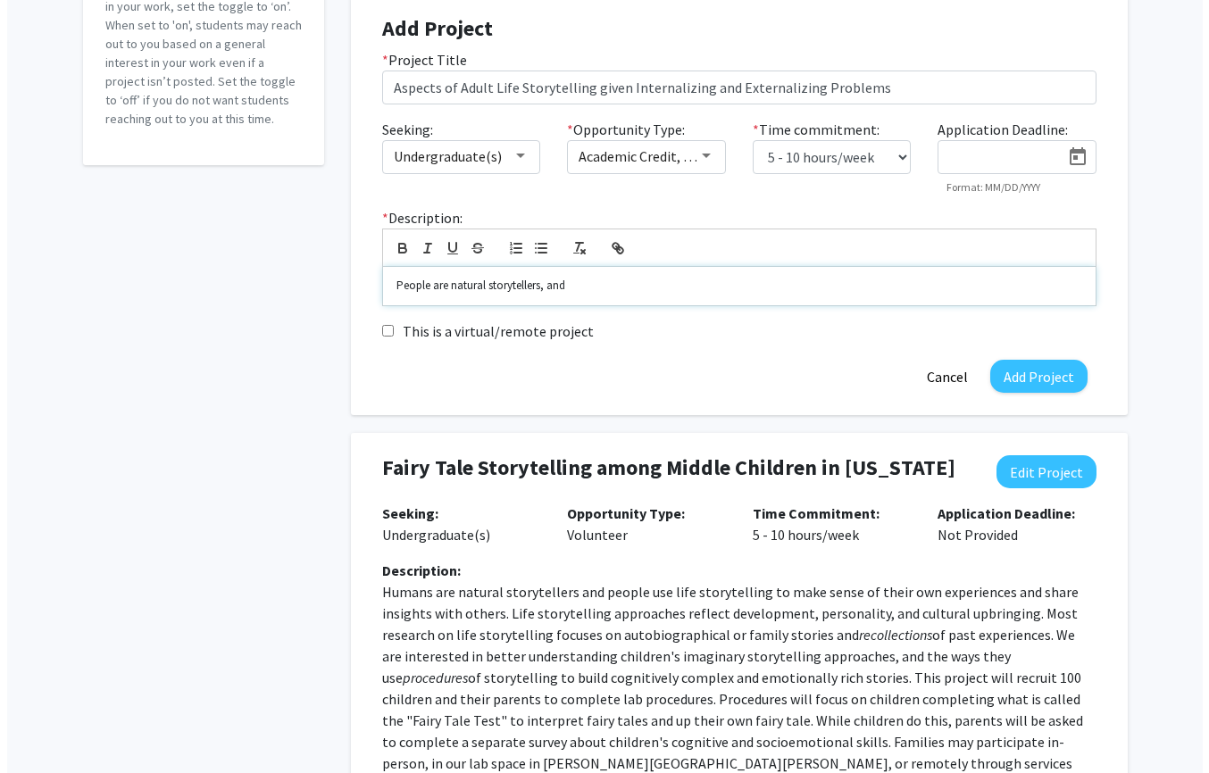
scroll to position [262, 0]
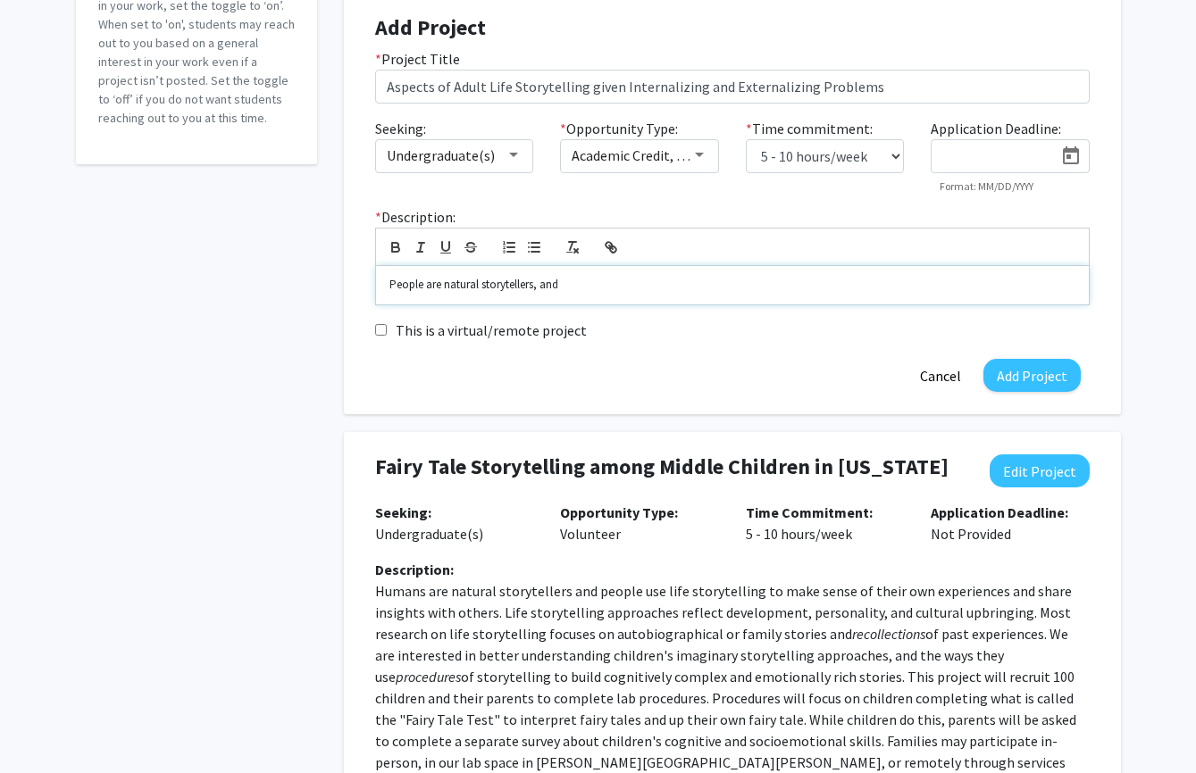
click at [596, 286] on p "People are natural storytellers, and" at bounding box center [732, 285] width 686 height 16
click at [569, 287] on p "People are natural storytellers, and" at bounding box center [732, 285] width 686 height 16
